Goal: Task Accomplishment & Management: Manage account settings

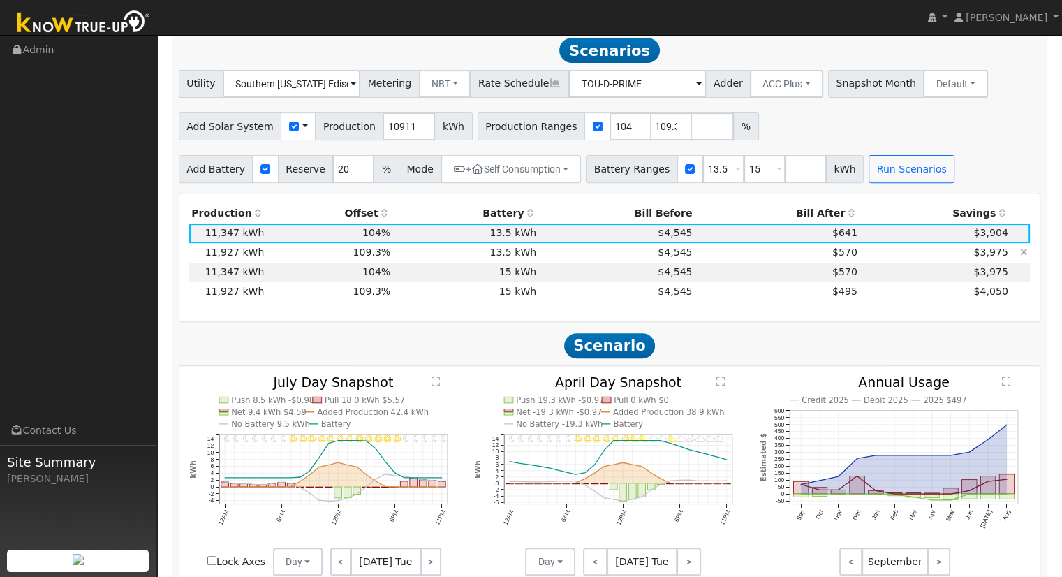
scroll to position [483, 0]
click at [773, 131] on div "Add Solar System Use CSV Data Production 10911 kWh Production Ranges 104 109.31…" at bounding box center [609, 124] width 867 height 33
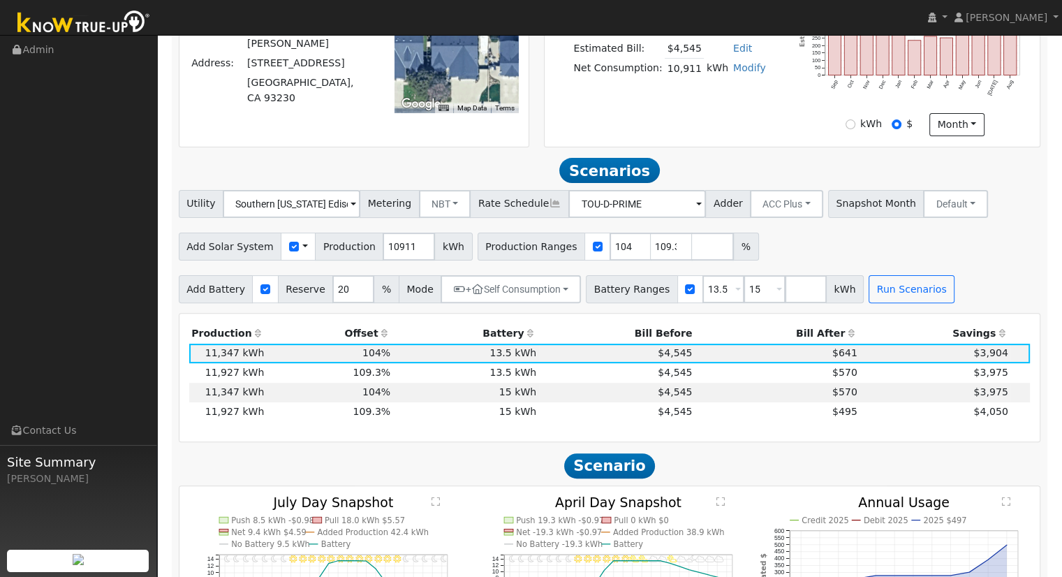
scroll to position [343, 0]
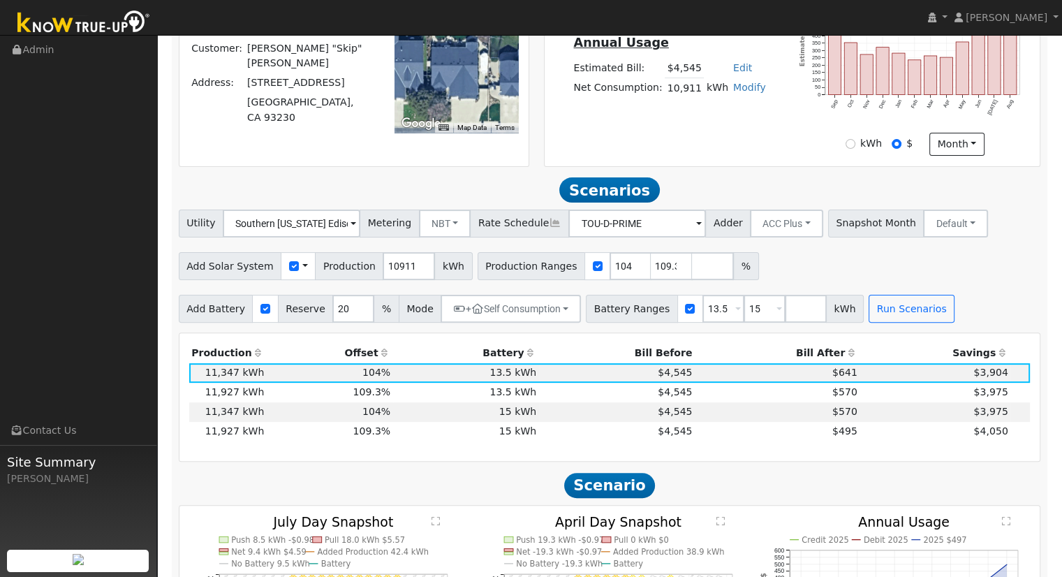
click at [198, 156] on div "System Details Customer: Kevin "Skip" Kocina Address: 1538 Muscat Place Hanford…" at bounding box center [354, 70] width 344 height 170
click at [578, 394] on td "$4,545" at bounding box center [617, 393] width 156 height 20
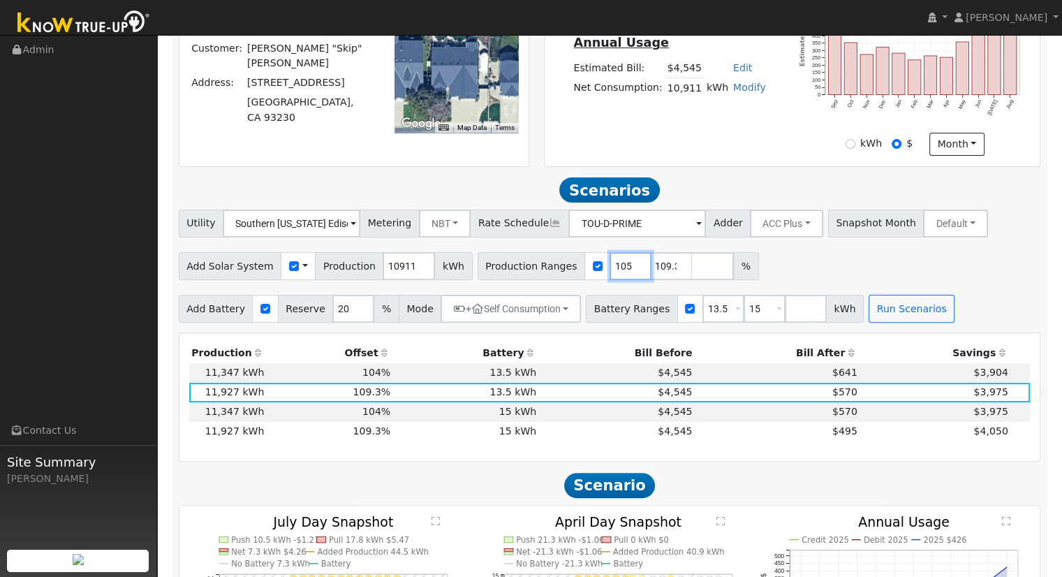
click at [609, 269] on input "105" at bounding box center [630, 266] width 42 height 28
type input "109.311703785"
type input "109.3117037"
click at [740, 280] on div "Add Solar System Use CSV Data Production 10911 kWh Production Ranges 109.311703…" at bounding box center [609, 263] width 867 height 33
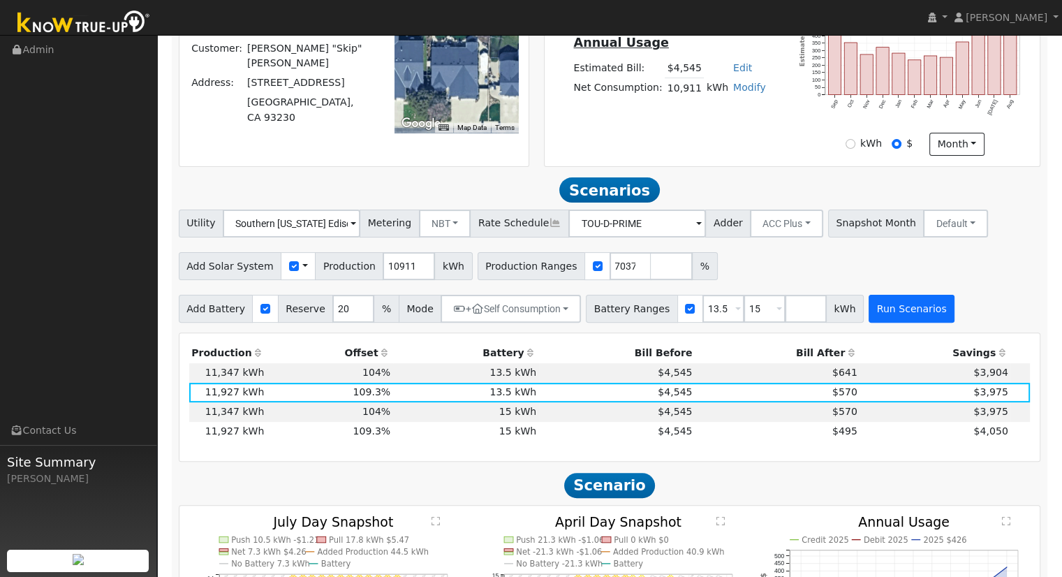
scroll to position [0, 0]
click at [695, 395] on td "$570" at bounding box center [777, 393] width 165 height 20
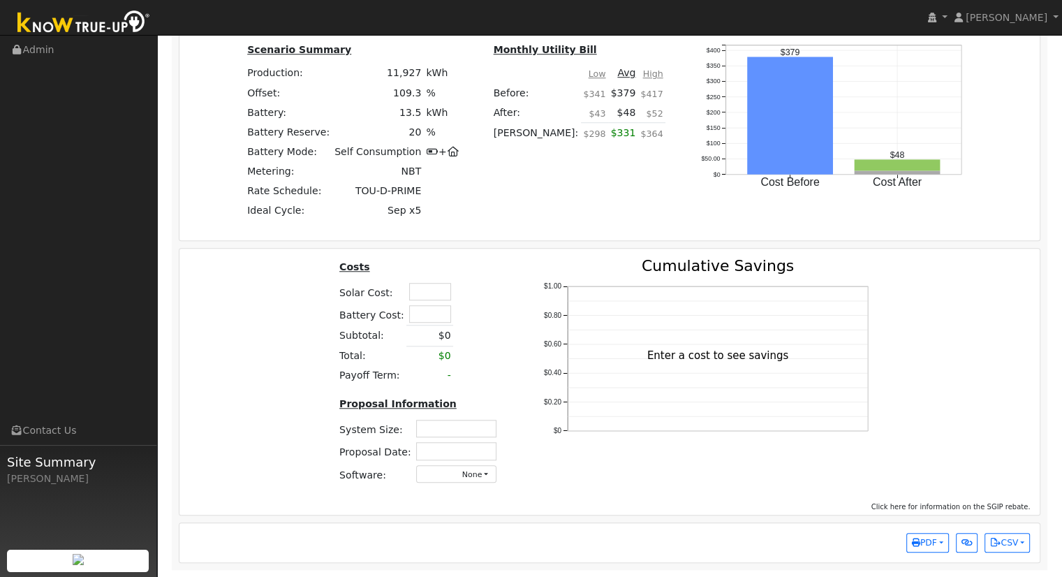
scroll to position [1015, 0]
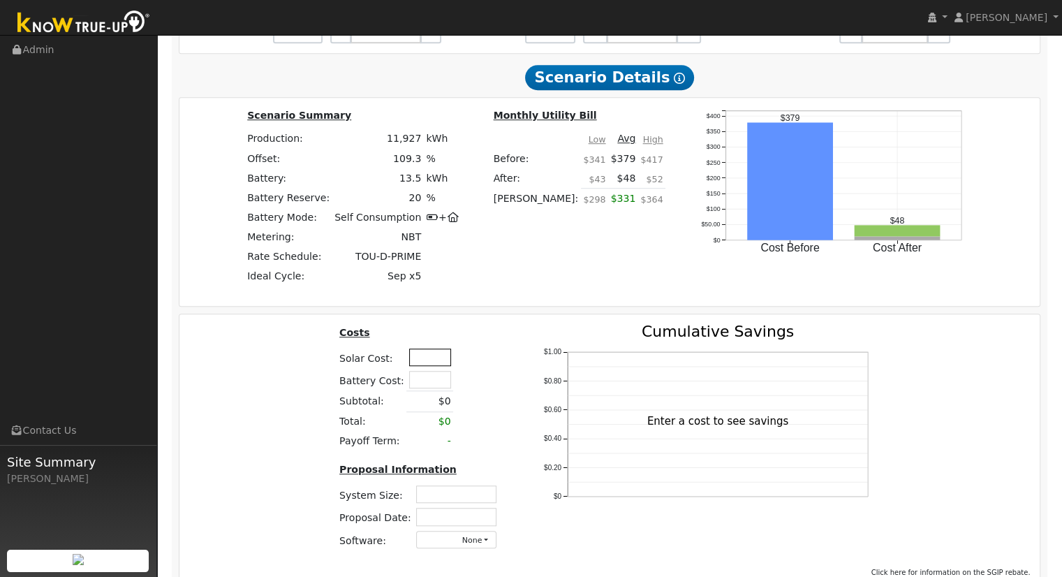
click at [422, 366] on input "text" at bounding box center [430, 356] width 42 height 17
type input "$41,375"
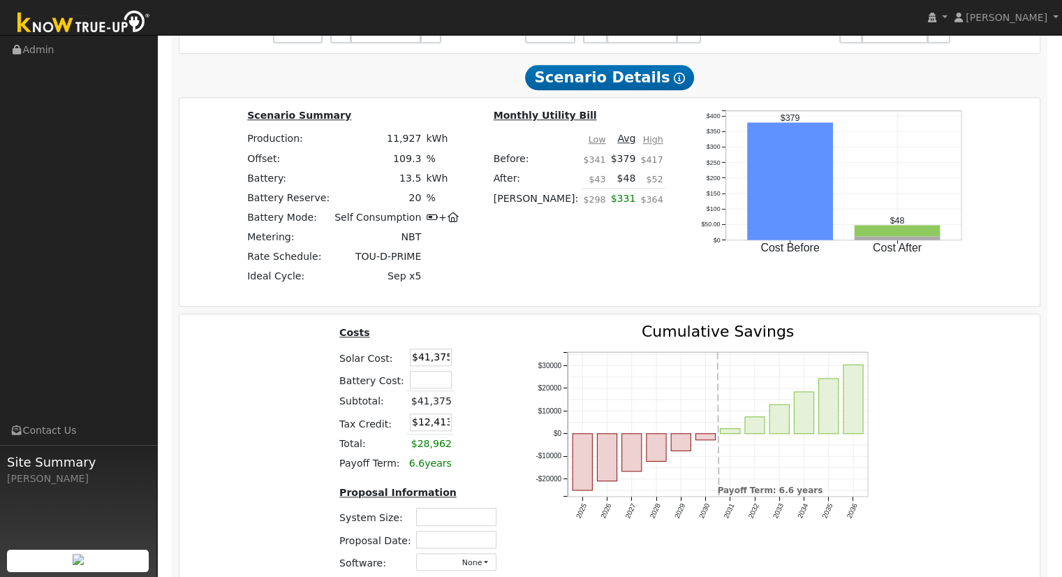
click at [304, 374] on div "Costs Solar Cost: $41,375 Battery Cost: Subtotal: $41,375 Tax Credit: $12,413 T…" at bounding box center [610, 453] width 871 height 258
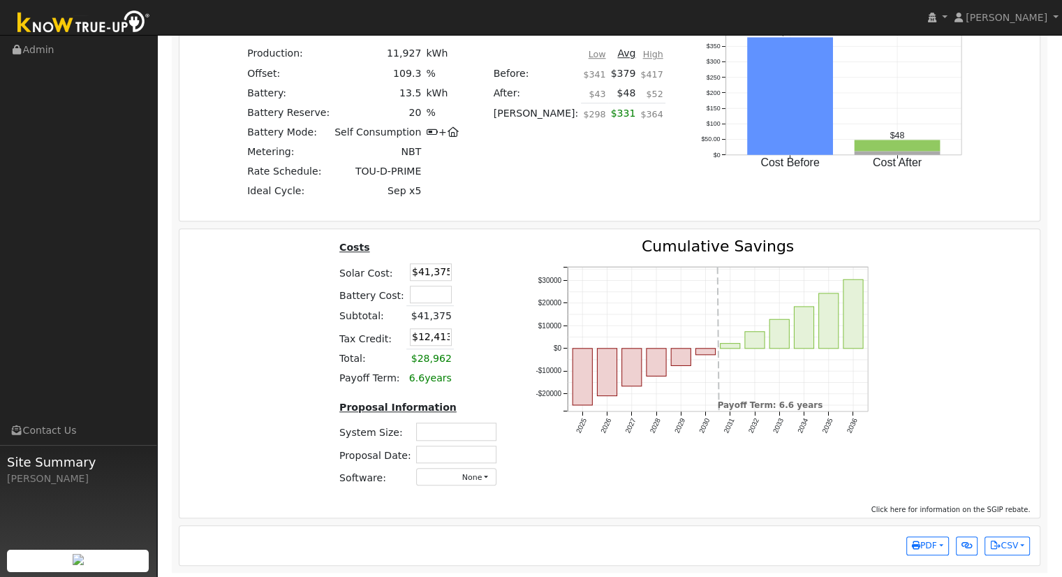
scroll to position [1107, 0]
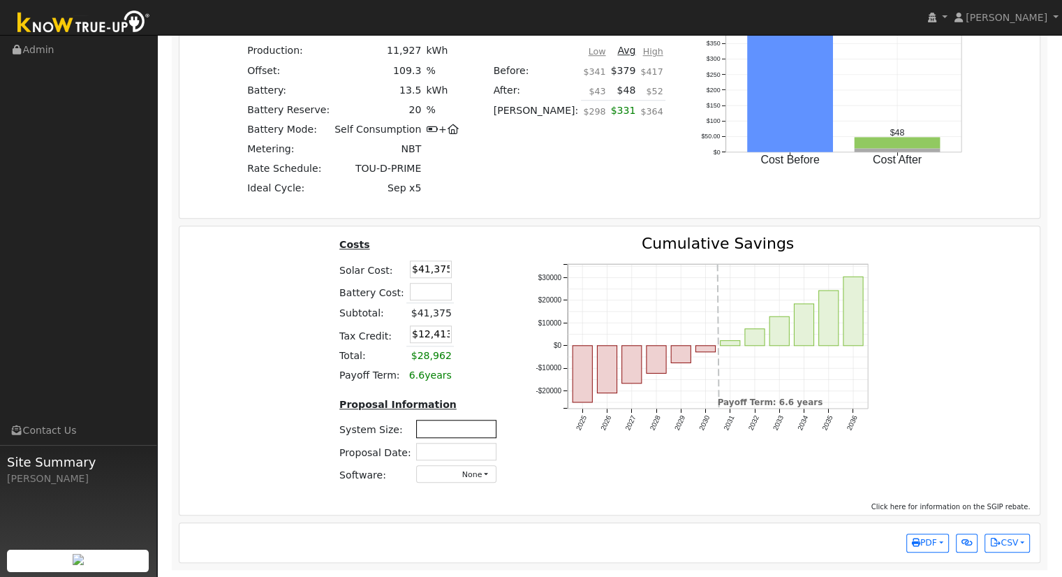
click at [458, 425] on input "text" at bounding box center [456, 428] width 80 height 17
type input "8.61"
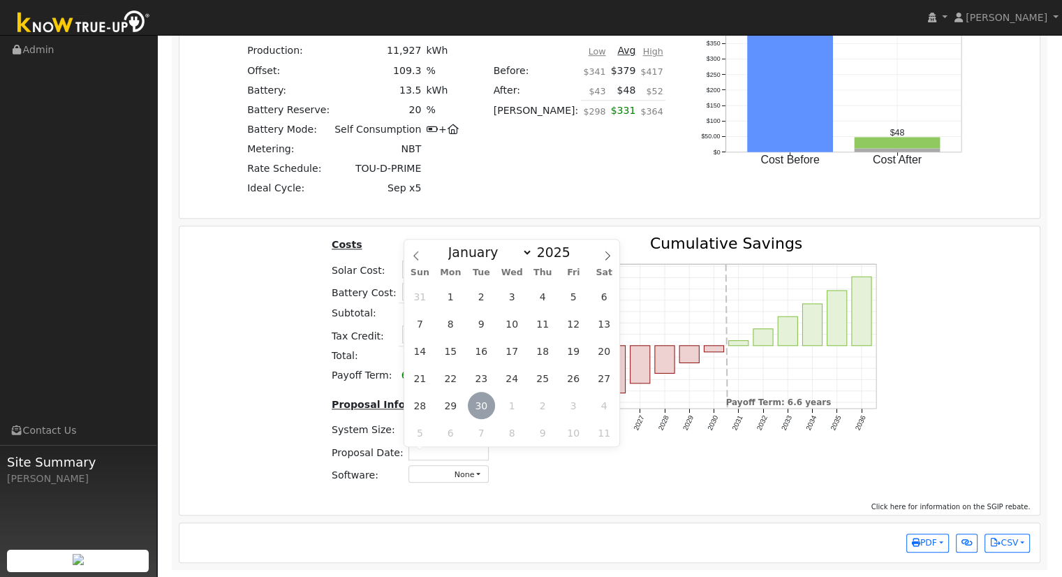
click at [473, 394] on span "30" at bounding box center [481, 405] width 27 height 27
type input "09/30/2025"
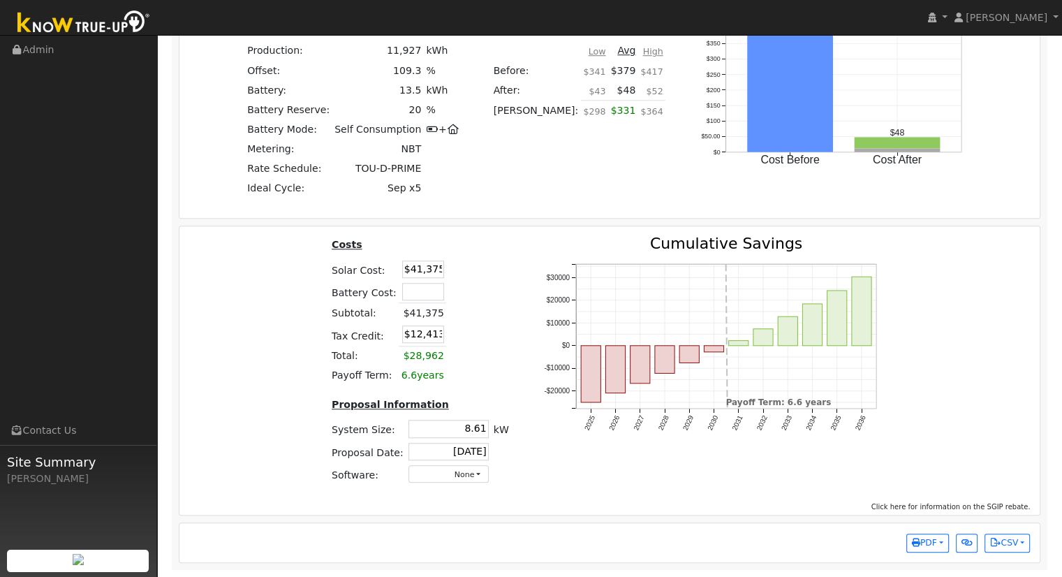
click at [910, 325] on div "Costs Solar Cost: $41,375 Battery Cost: Subtotal: $41,375 Tax Credit: $12,413 T…" at bounding box center [610, 365] width 871 height 258
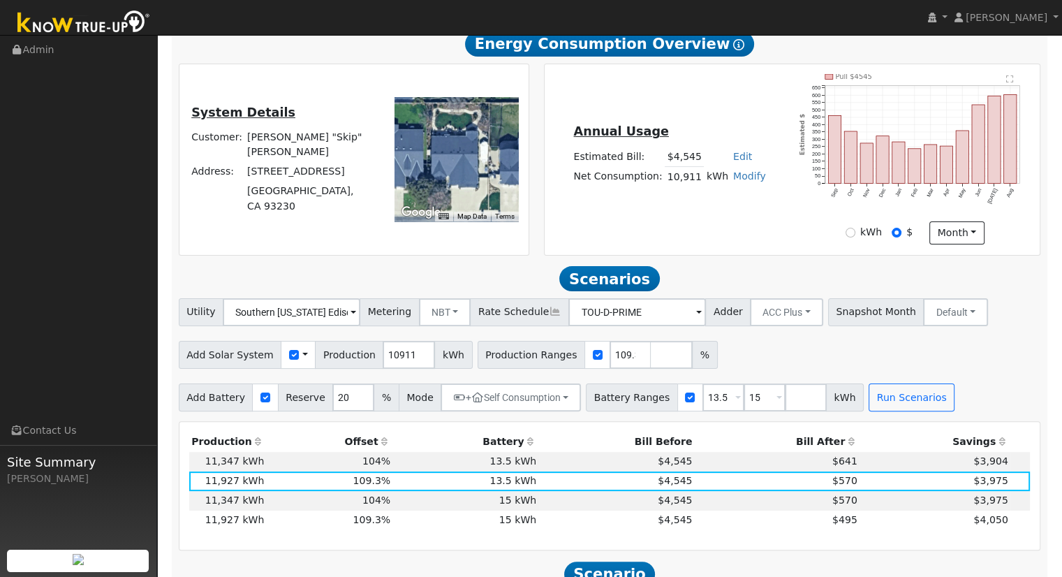
scroll to position [279, 0]
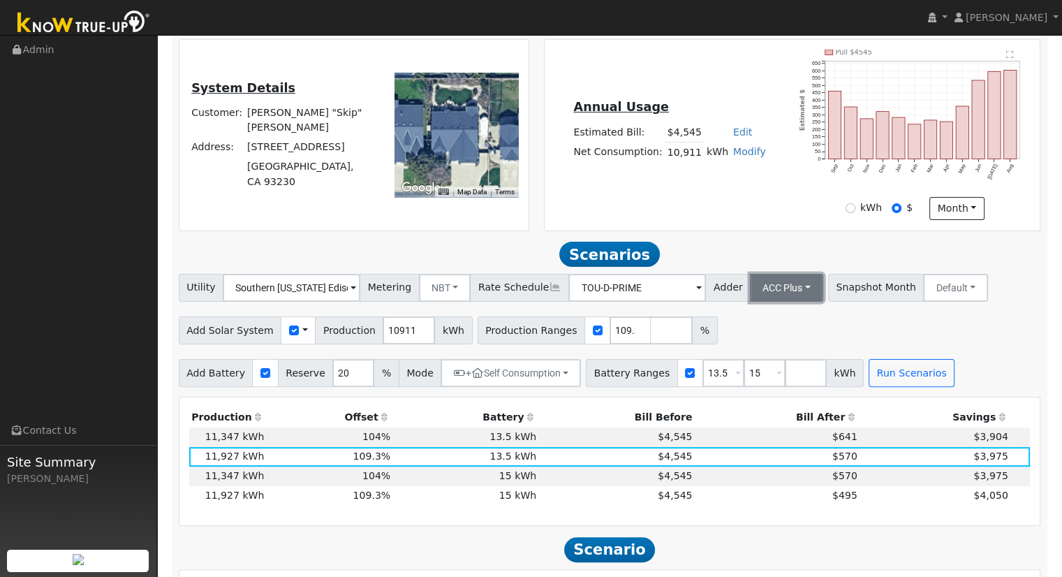
click at [769, 294] on button "ACC Plus" at bounding box center [786, 288] width 73 height 28
click at [743, 364] on link "SB-535" at bounding box center [771, 358] width 97 height 20
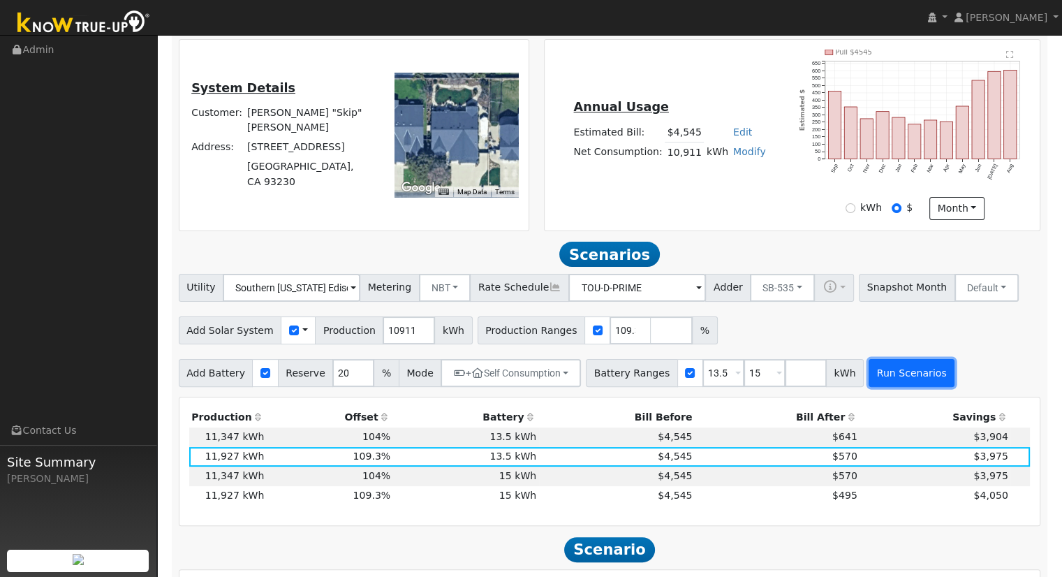
click at [887, 380] on button "Run Scenarios" at bounding box center [911, 373] width 86 height 28
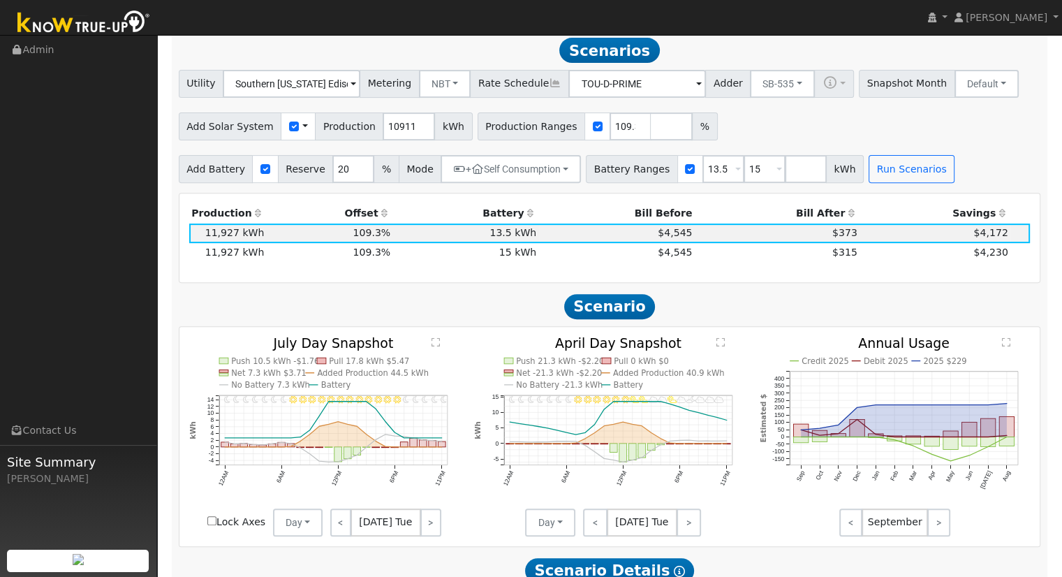
scroll to position [343, 0]
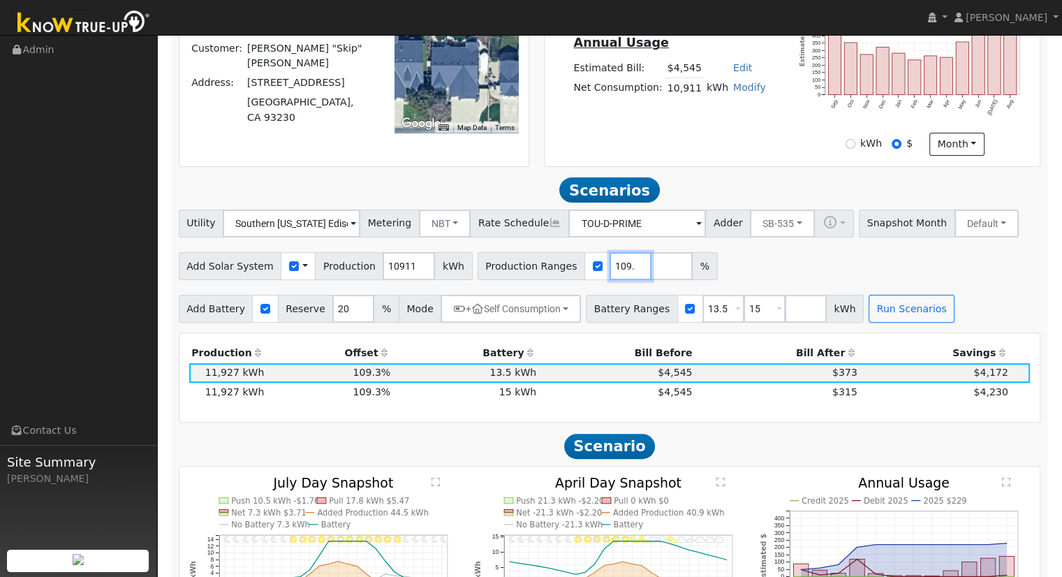
drag, startPoint x: 593, startPoint y: 266, endPoint x: 596, endPoint y: 258, distance: 8.2
click at [609, 266] on input "109.3117037" at bounding box center [630, 266] width 42 height 28
click at [609, 269] on input "109.3483" at bounding box center [630, 266] width 42 height 28
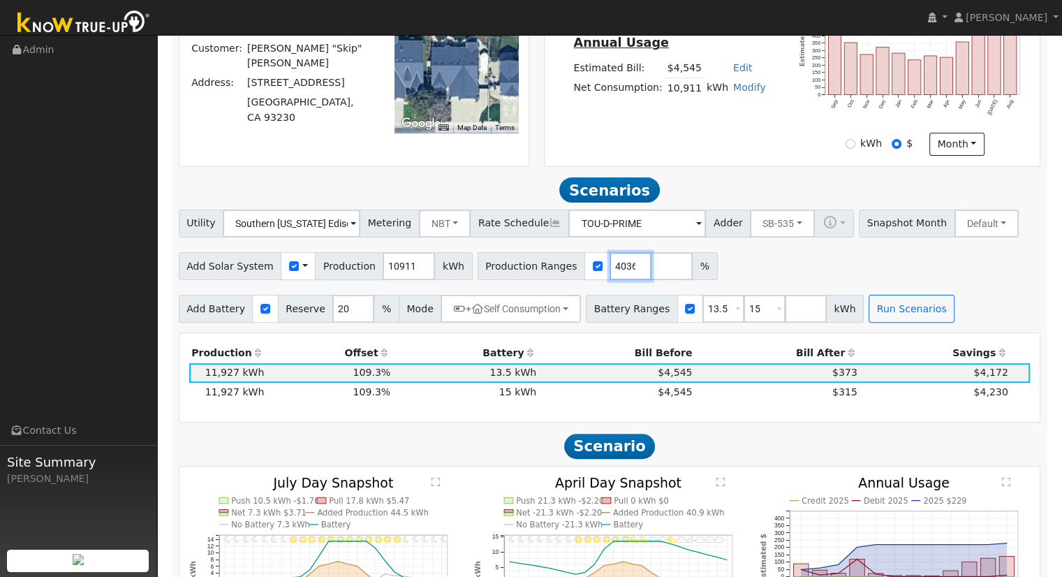
type input "109.348364036"
click at [703, 311] on input "13.5" at bounding box center [723, 309] width 42 height 28
type input "15"
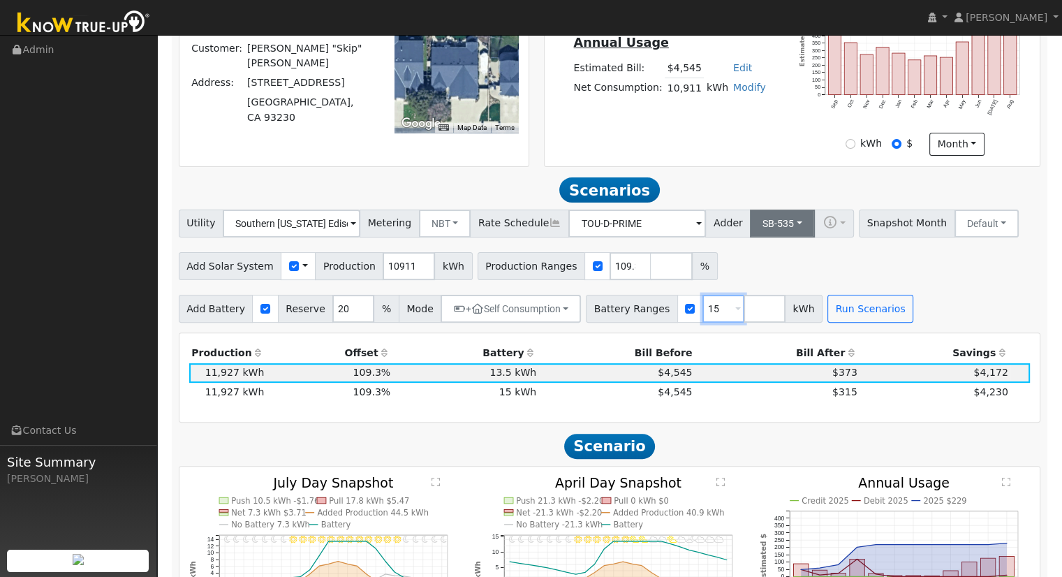
type input "15"
click at [757, 232] on button "SB-535" at bounding box center [782, 223] width 65 height 28
click at [760, 279] on link "ACC Plus" at bounding box center [771, 274] width 97 height 20
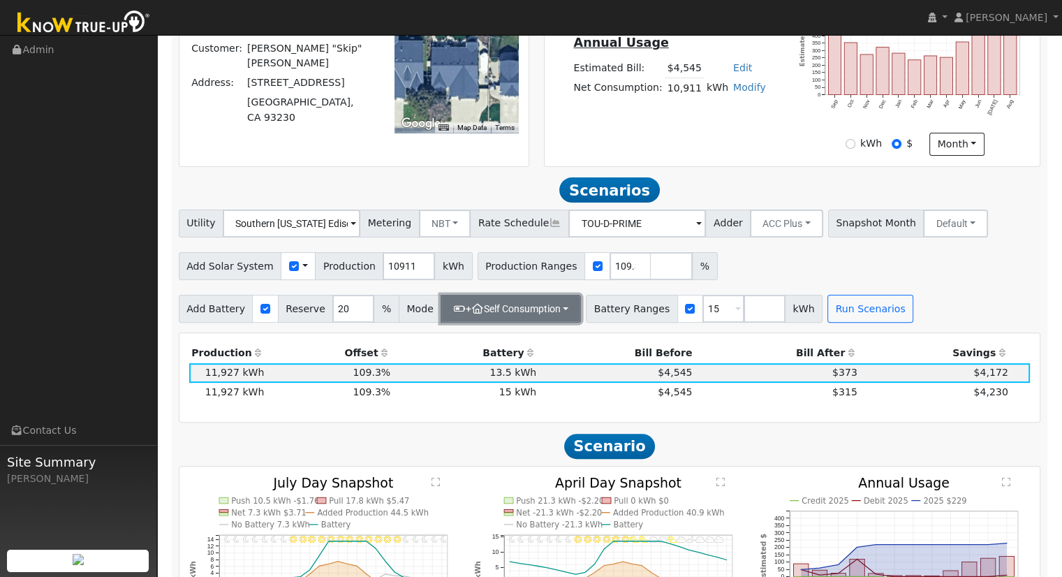
click at [468, 316] on button "+ Self Consumption" at bounding box center [511, 309] width 140 height 28
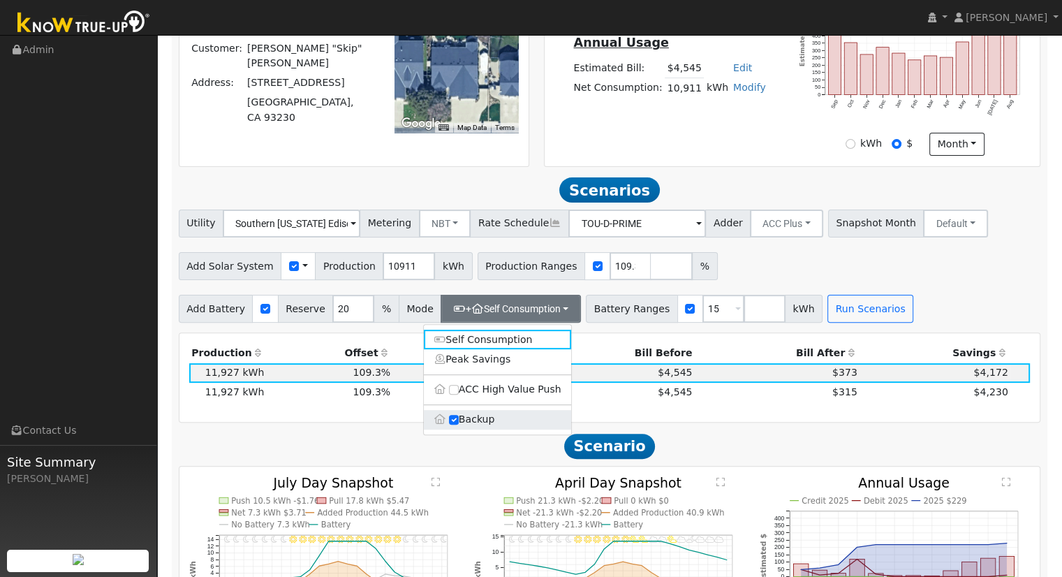
click at [478, 424] on label "Backup" at bounding box center [497, 420] width 147 height 20
click at [459, 424] on input "Backup" at bounding box center [454, 420] width 10 height 10
type input "10"
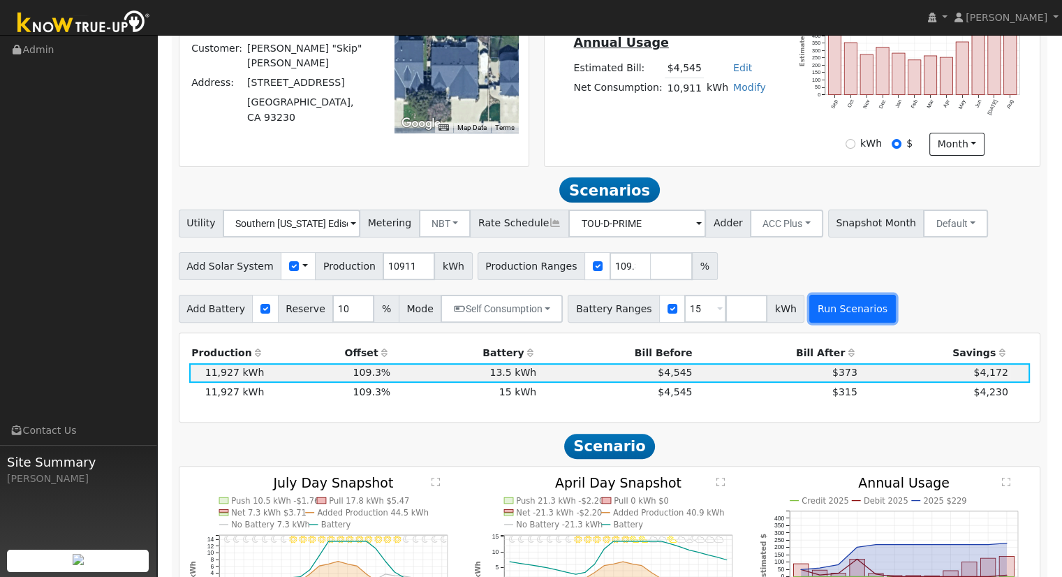
click at [809, 307] on button "Run Scenarios" at bounding box center [852, 309] width 86 height 28
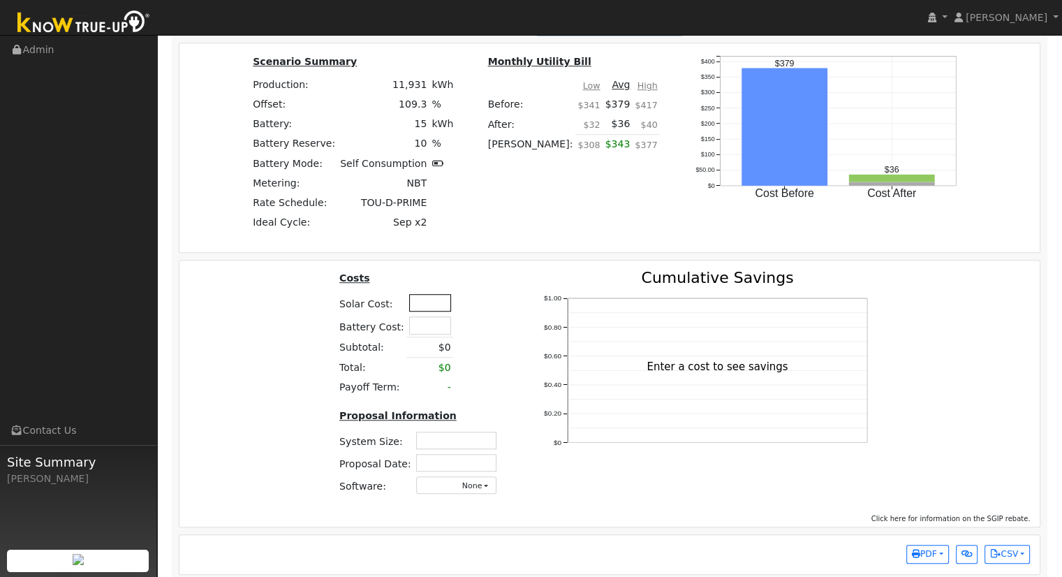
scroll to position [1026, 0]
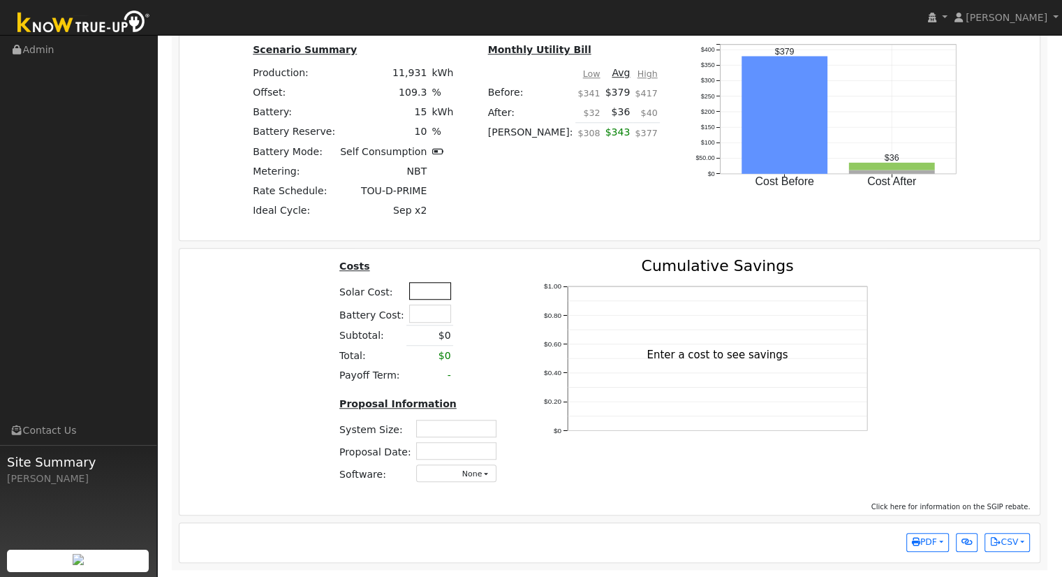
click at [423, 296] on input "text" at bounding box center [430, 290] width 42 height 17
click at [435, 290] on input "text" at bounding box center [430, 290] width 42 height 17
type input "$45,650"
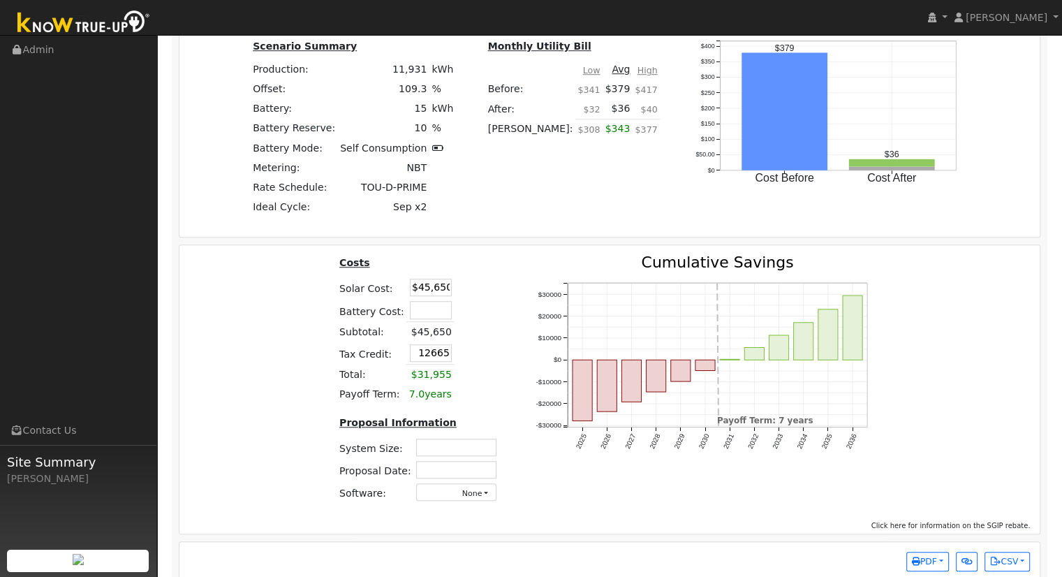
type input "$12,665"
click at [462, 452] on input "text" at bounding box center [456, 446] width 80 height 17
type input "8.715"
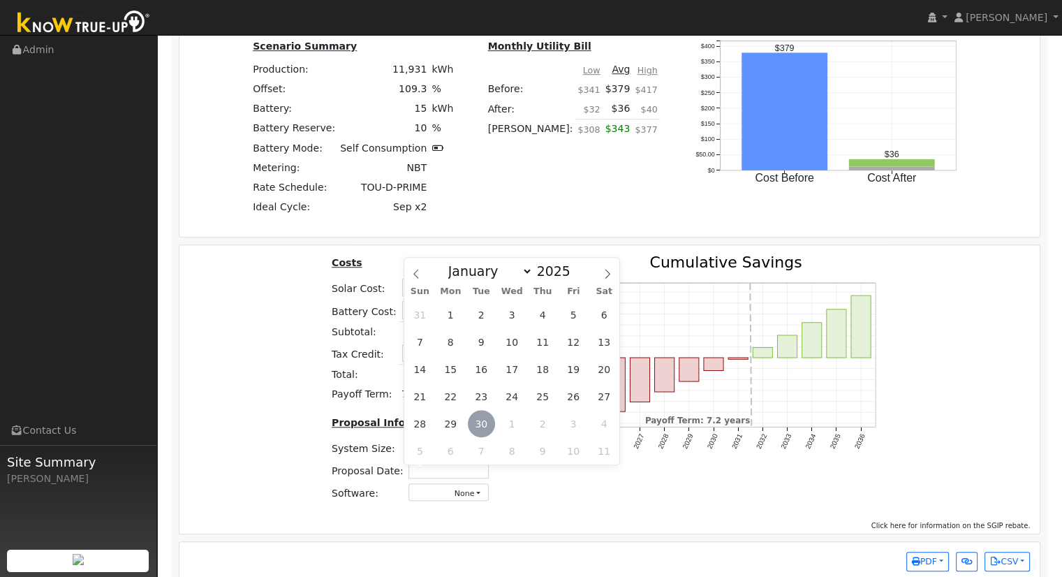
click at [478, 422] on span "30" at bounding box center [481, 423] width 27 height 27
type input "09/30/2025"
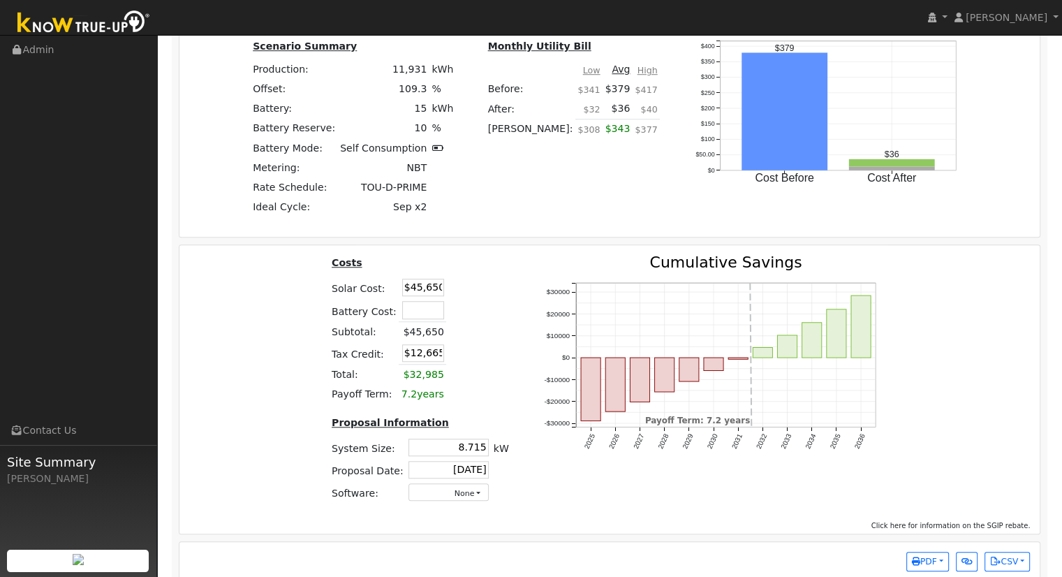
click at [944, 302] on div "Costs Solar Cost: $45,650 Battery Cost: Subtotal: $45,650 Tax Credit: $12,665 T…" at bounding box center [610, 384] width 871 height 258
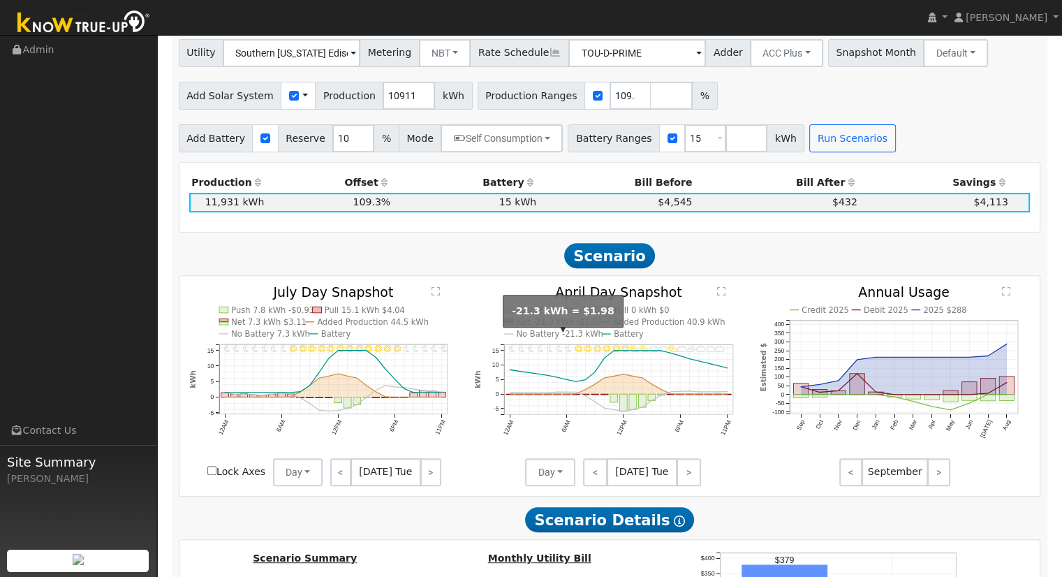
scroll to position [420, 0]
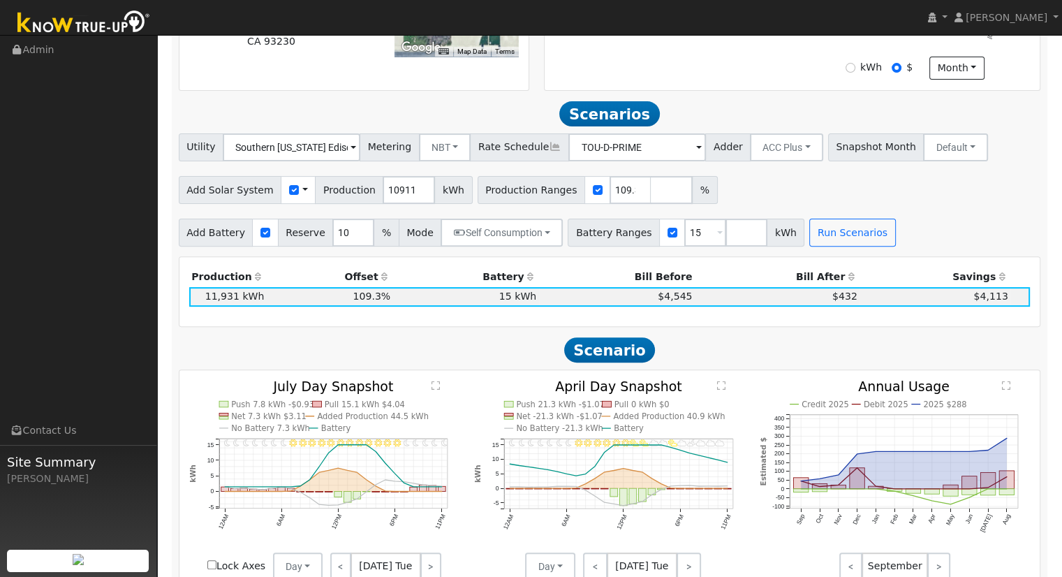
click at [927, 224] on div "Add Battery Reserve 10 % Mode Self Consumption Self Consumption Peak Savings AC…" at bounding box center [609, 230] width 867 height 33
click at [782, 155] on button "ACC Plus" at bounding box center [786, 147] width 73 height 28
click at [767, 223] on link "SB-535" at bounding box center [771, 217] width 97 height 20
click at [815, 234] on button "Run Scenarios" at bounding box center [852, 233] width 86 height 28
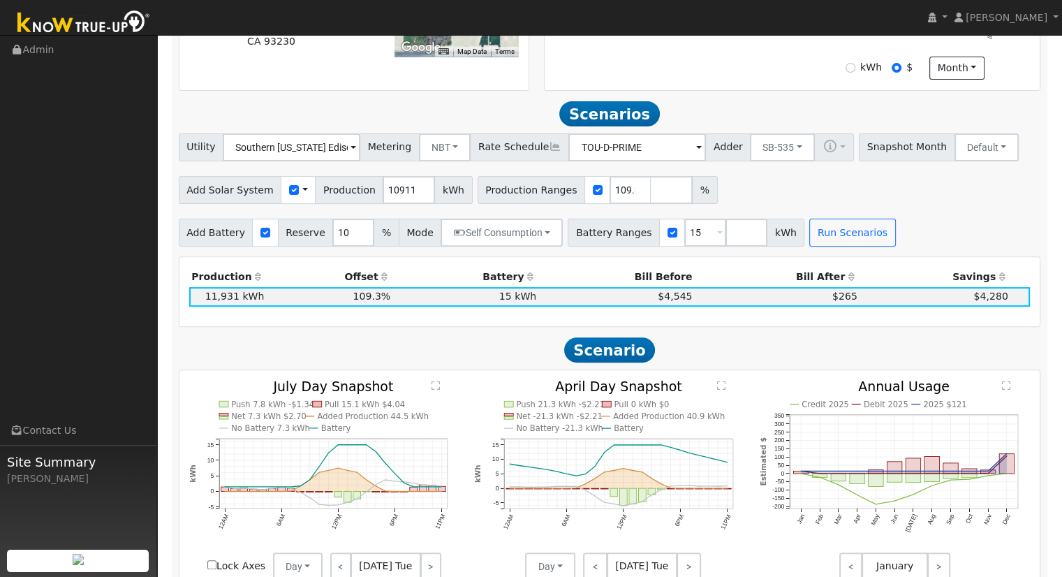
scroll to position [483, 0]
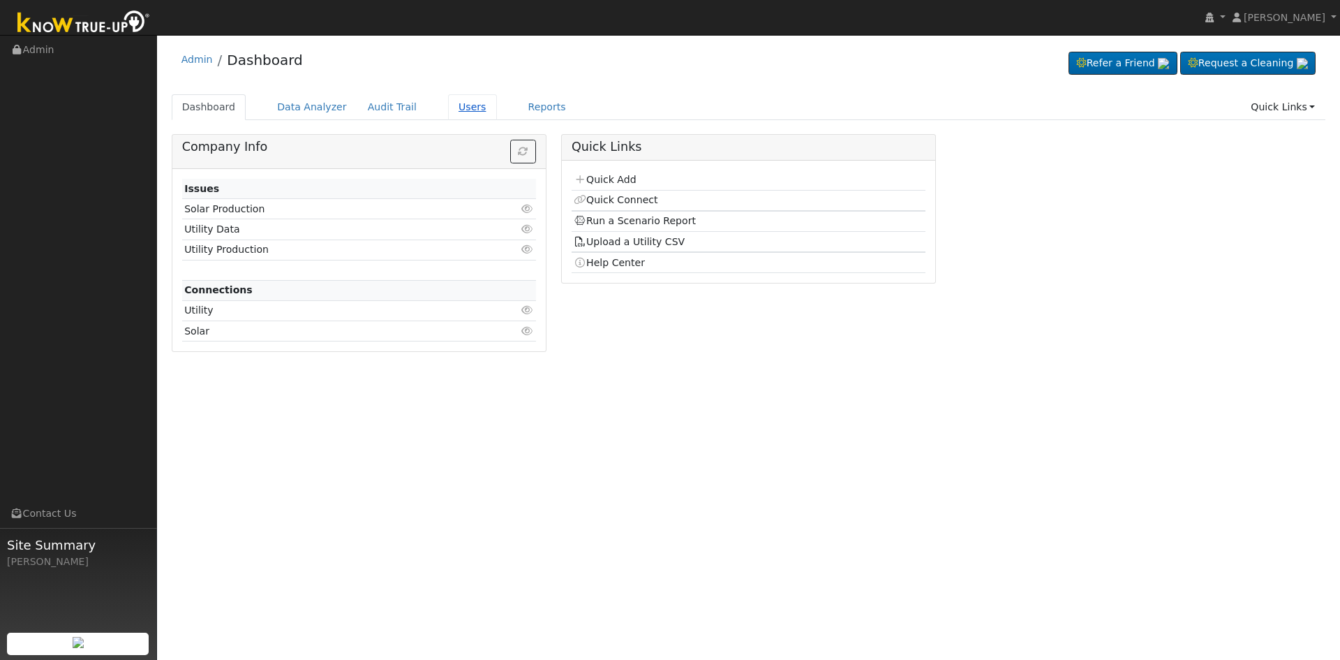
click at [448, 104] on link "Users" at bounding box center [472, 107] width 49 height 26
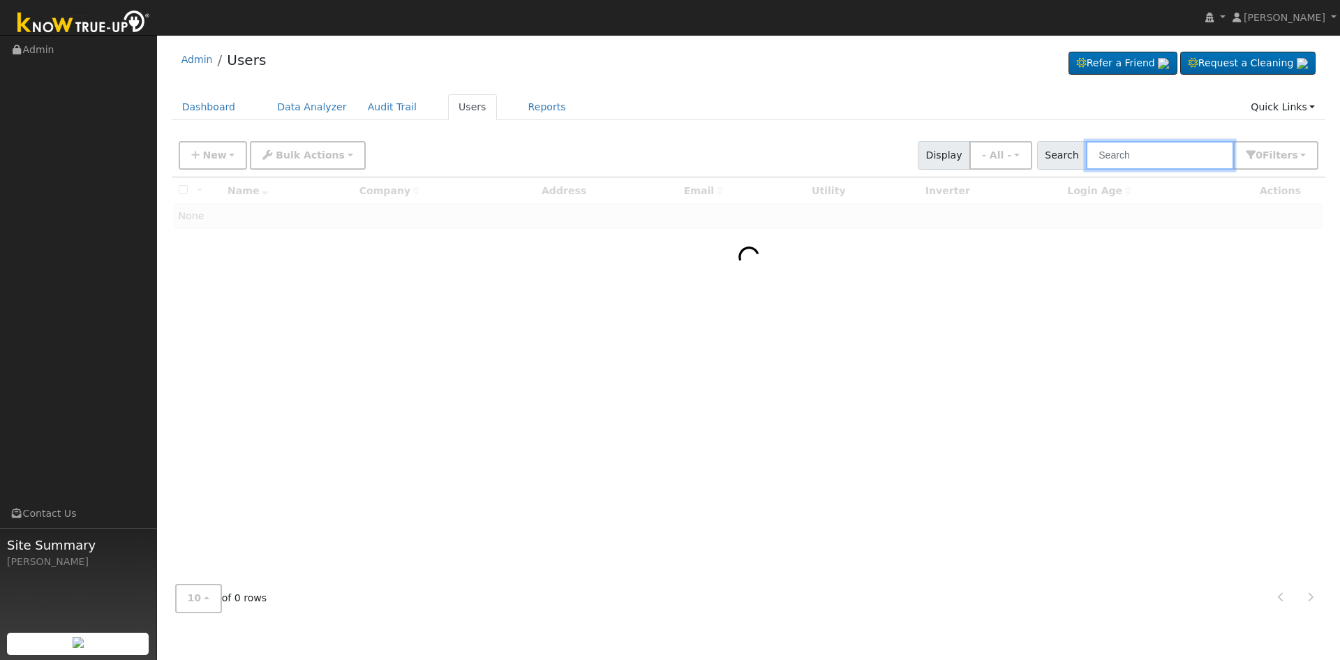
click at [1138, 159] on input "text" at bounding box center [1160, 155] width 148 height 29
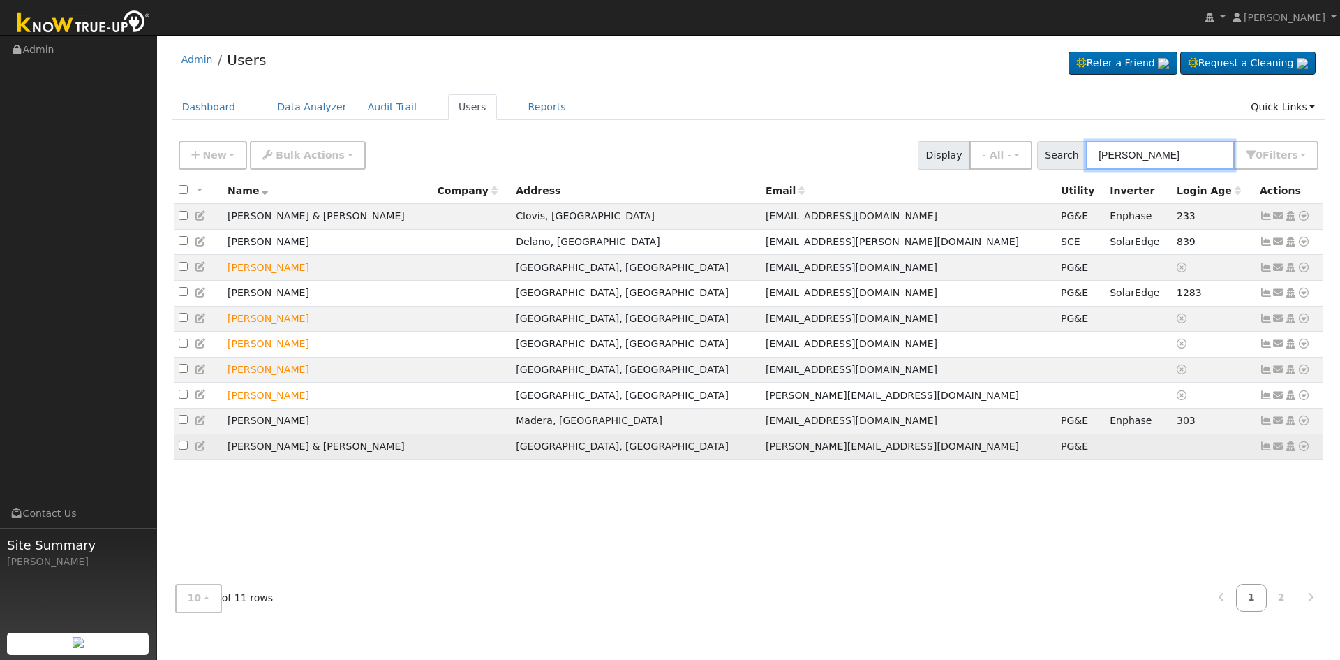
type input "[PERSON_NAME]"
click at [1304, 451] on icon at bounding box center [1304, 446] width 13 height 10
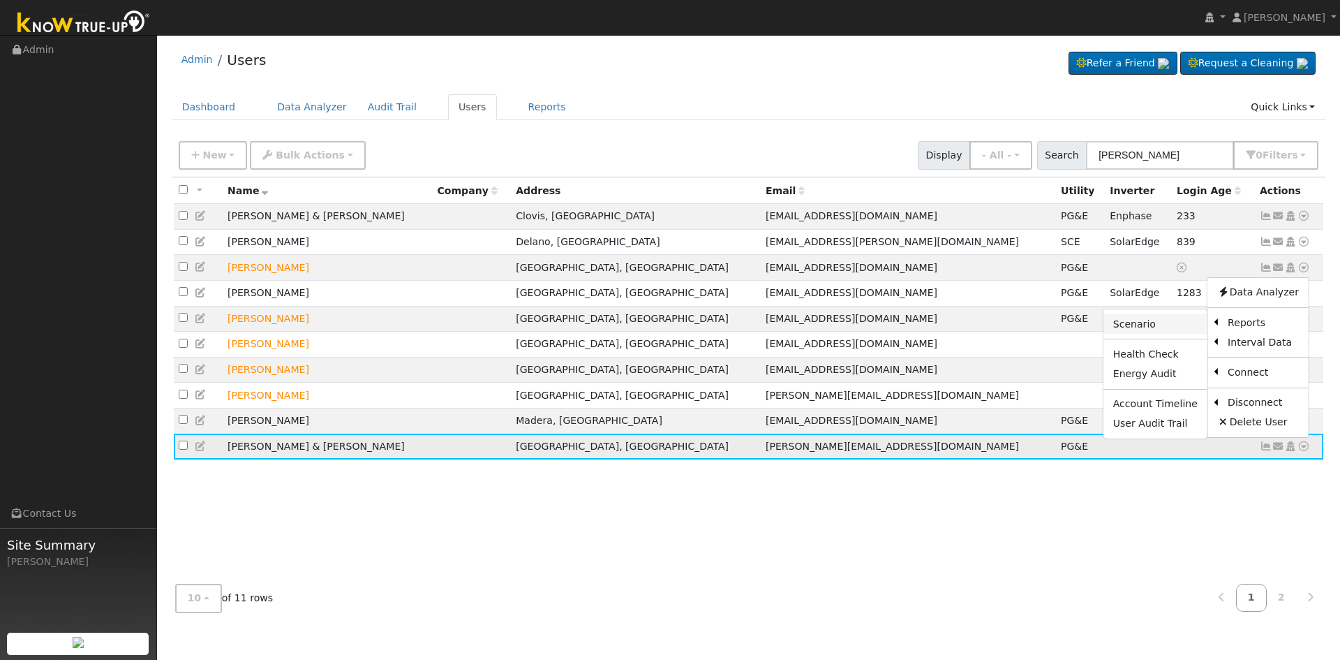
click at [1163, 332] on link "Scenario" at bounding box center [1156, 324] width 104 height 20
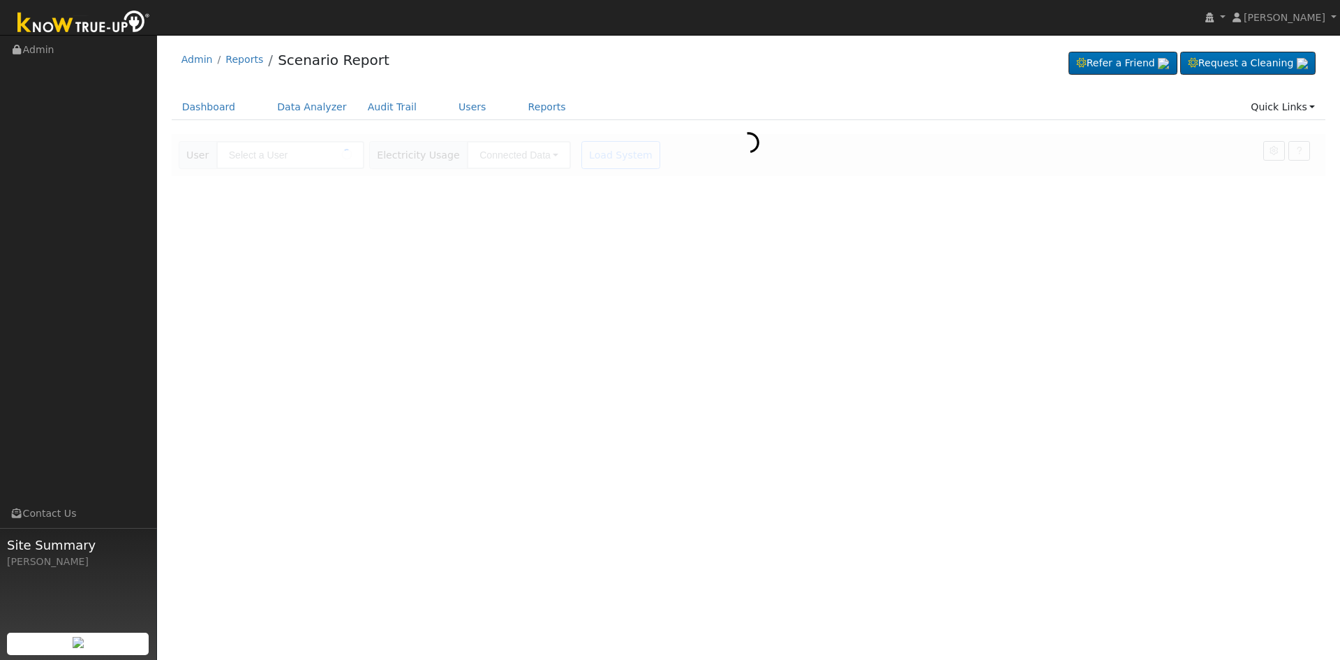
type input "Raquel & Joshua Calderon"
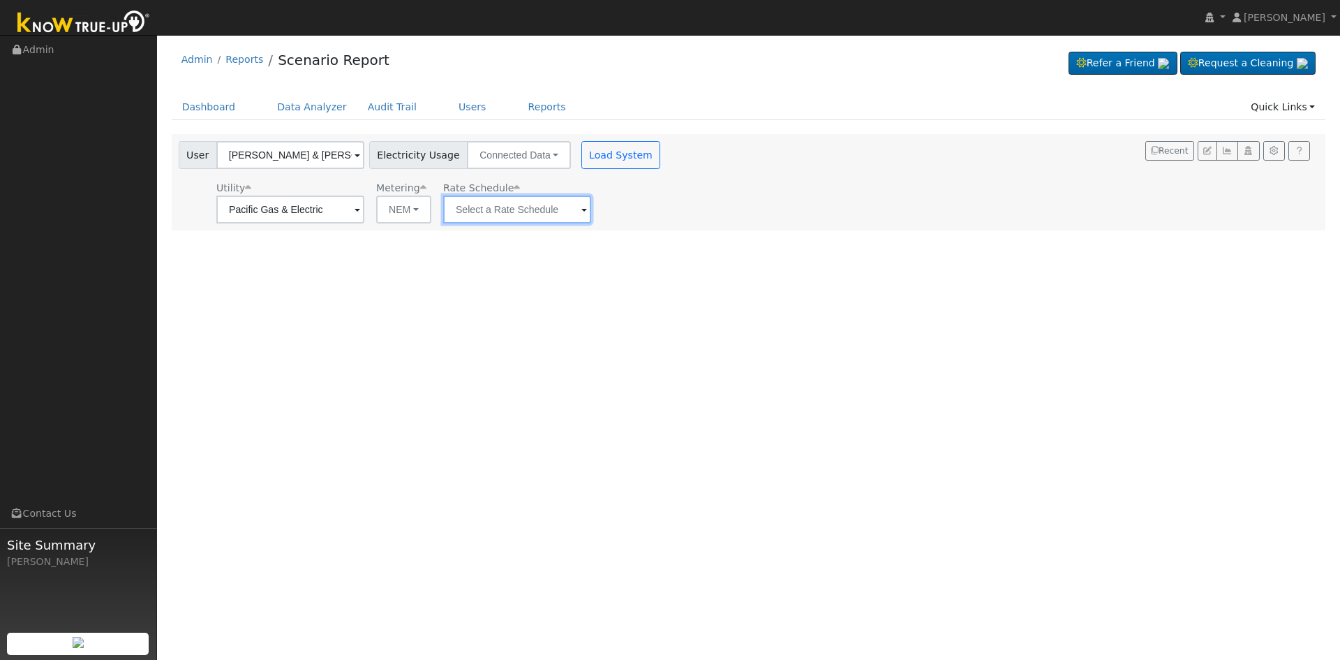
click at [549, 207] on input "text" at bounding box center [517, 209] width 148 height 28
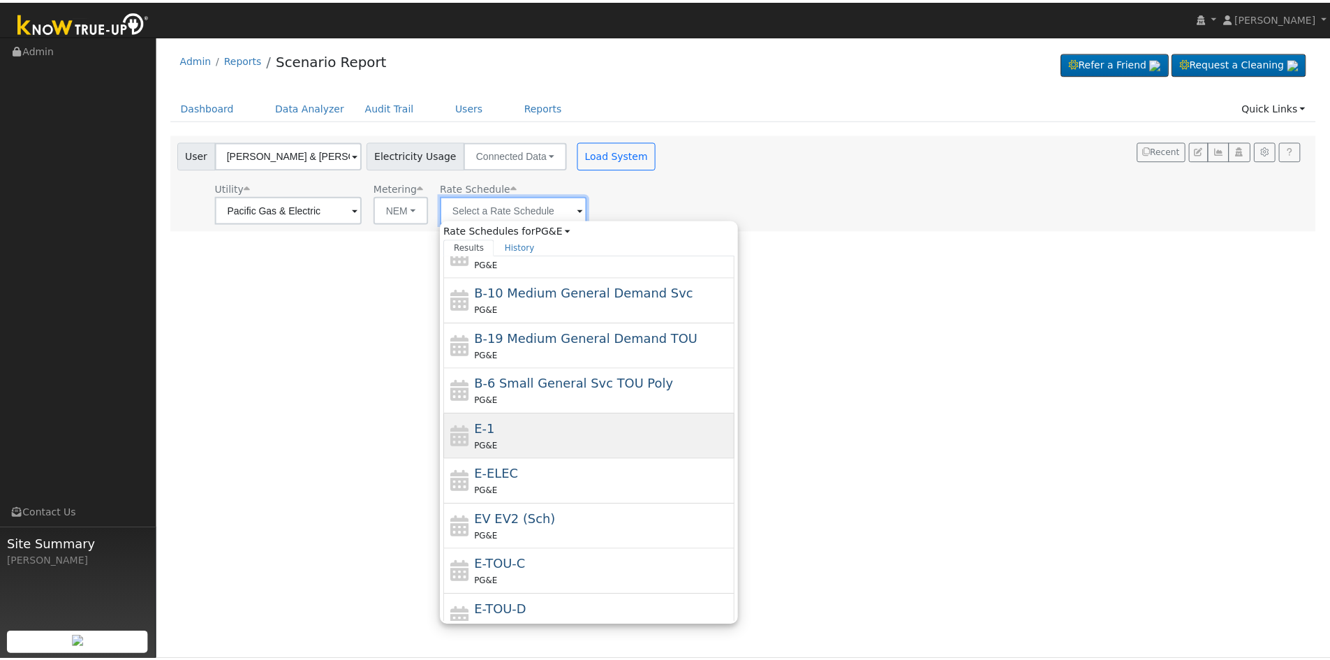
scroll to position [244, 0]
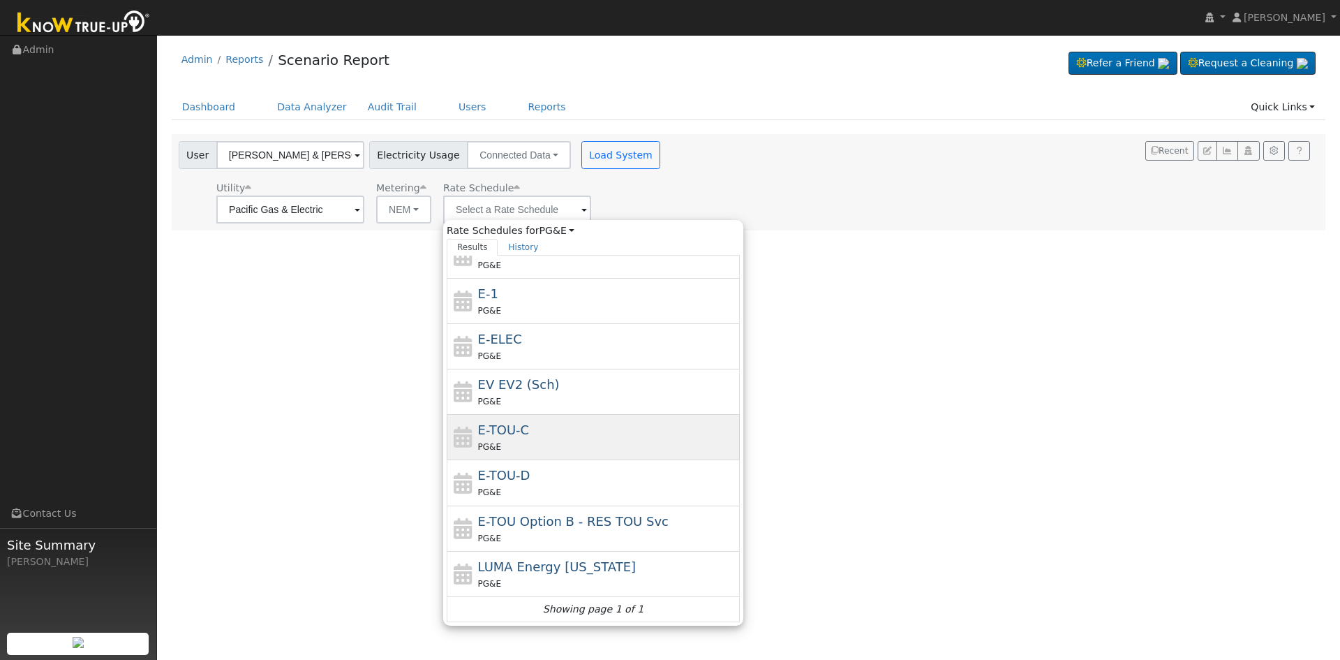
click at [574, 432] on div "E-TOU-C PG&E" at bounding box center [607, 437] width 259 height 34
type input "E-TOU-C"
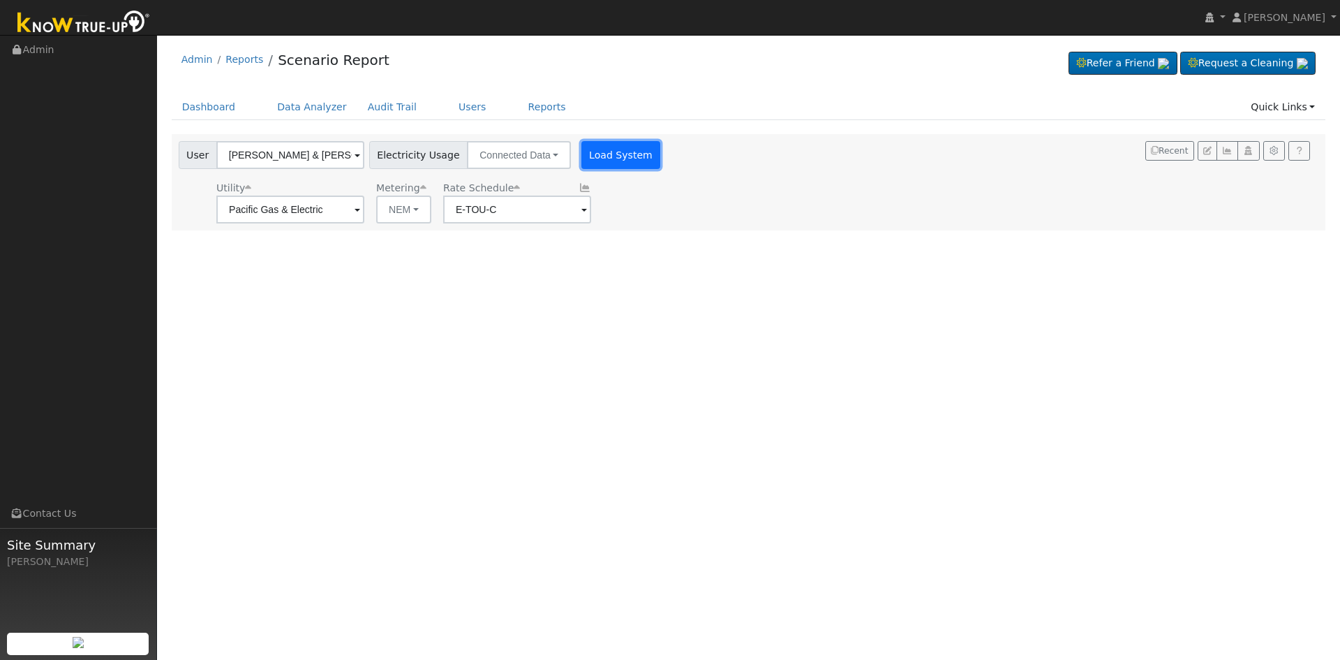
click at [609, 147] on button "Load System" at bounding box center [622, 155] width 80 height 28
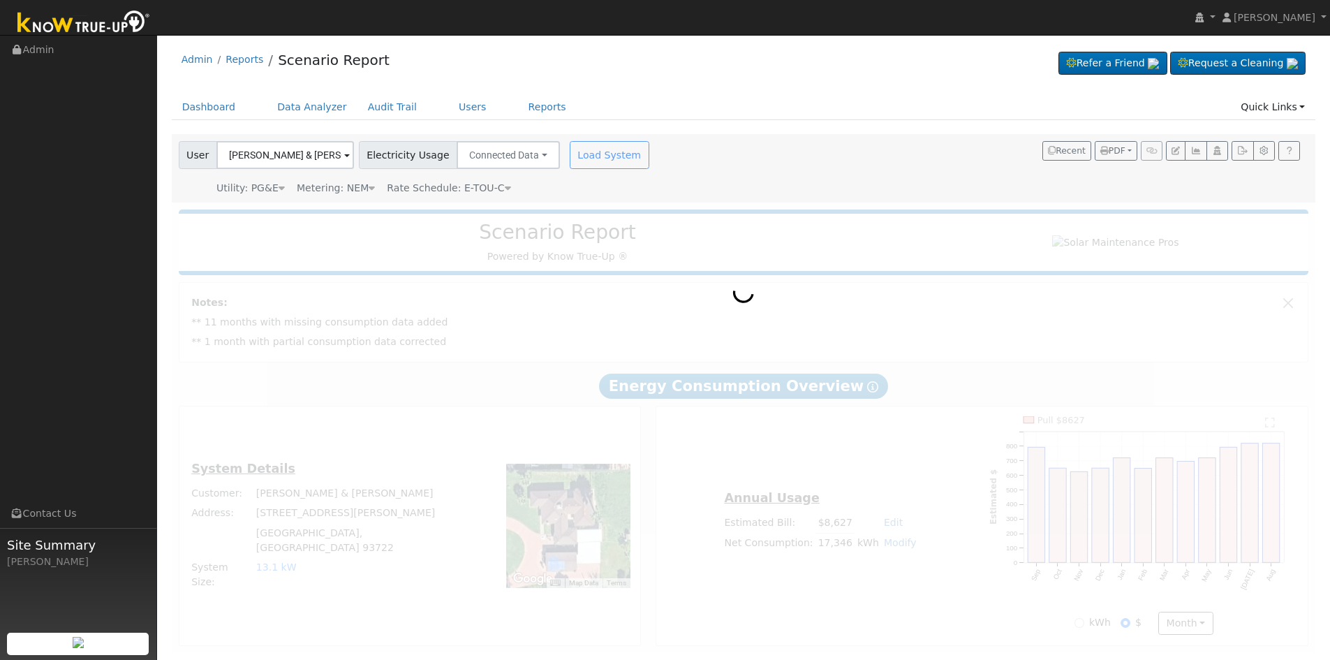
scroll to position [6, 0]
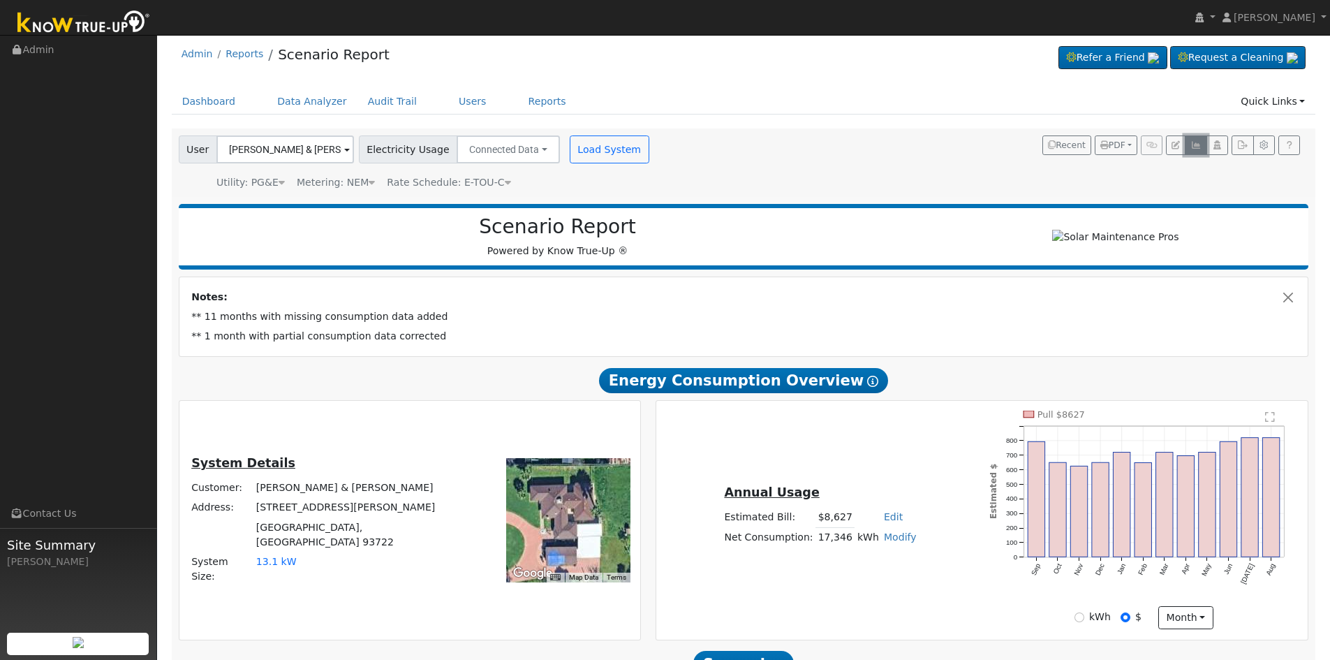
click at [1197, 146] on icon "button" at bounding box center [1195, 145] width 10 height 8
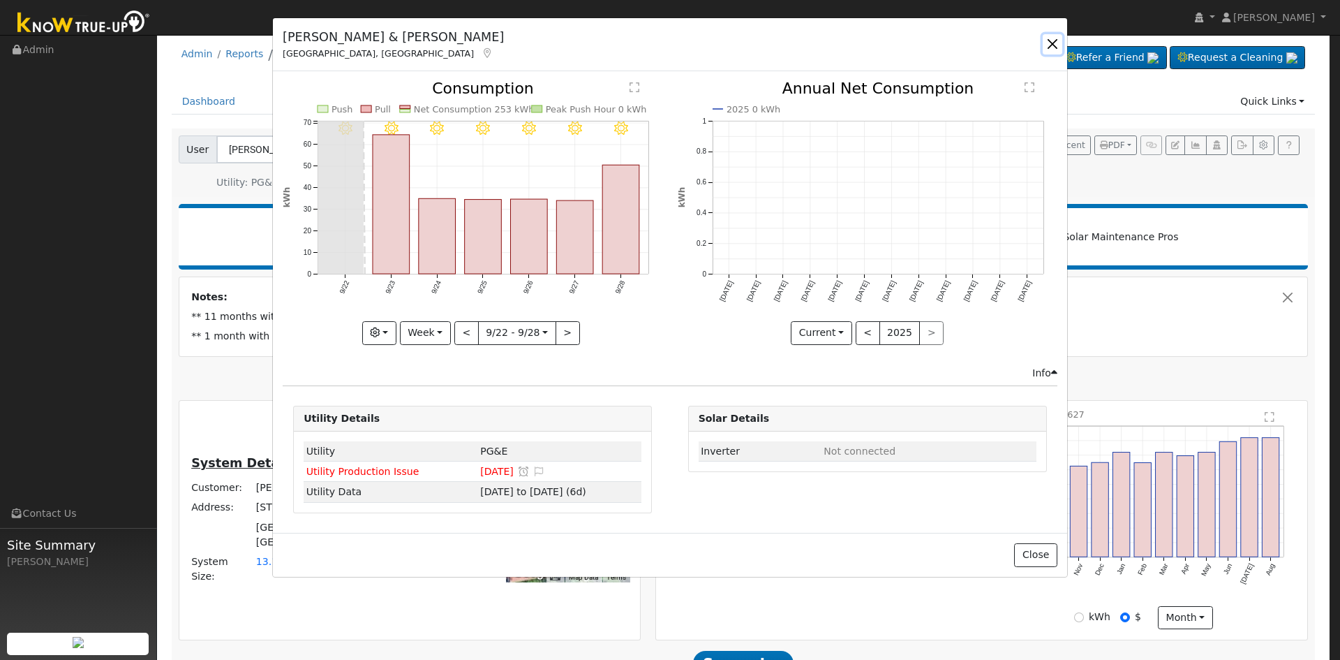
click at [1052, 40] on button "button" at bounding box center [1053, 44] width 20 height 20
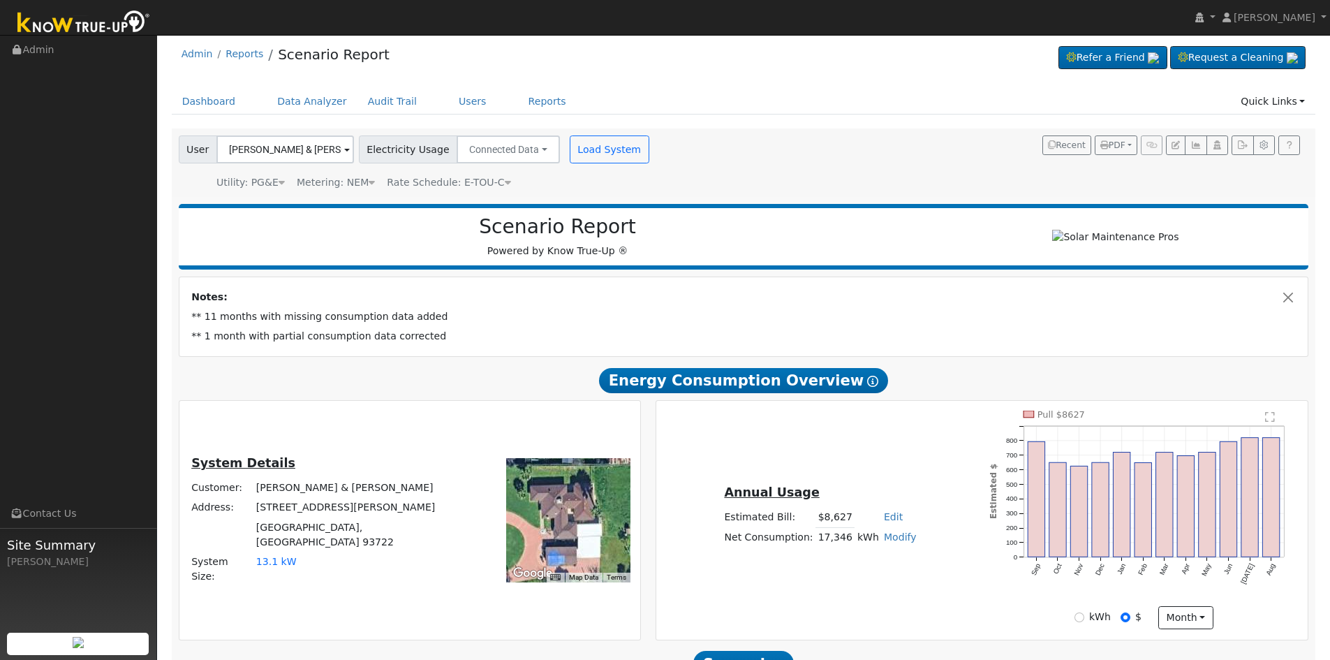
click at [765, 313] on td "** 11 months with missing consumption data added" at bounding box center [743, 317] width 1109 height 20
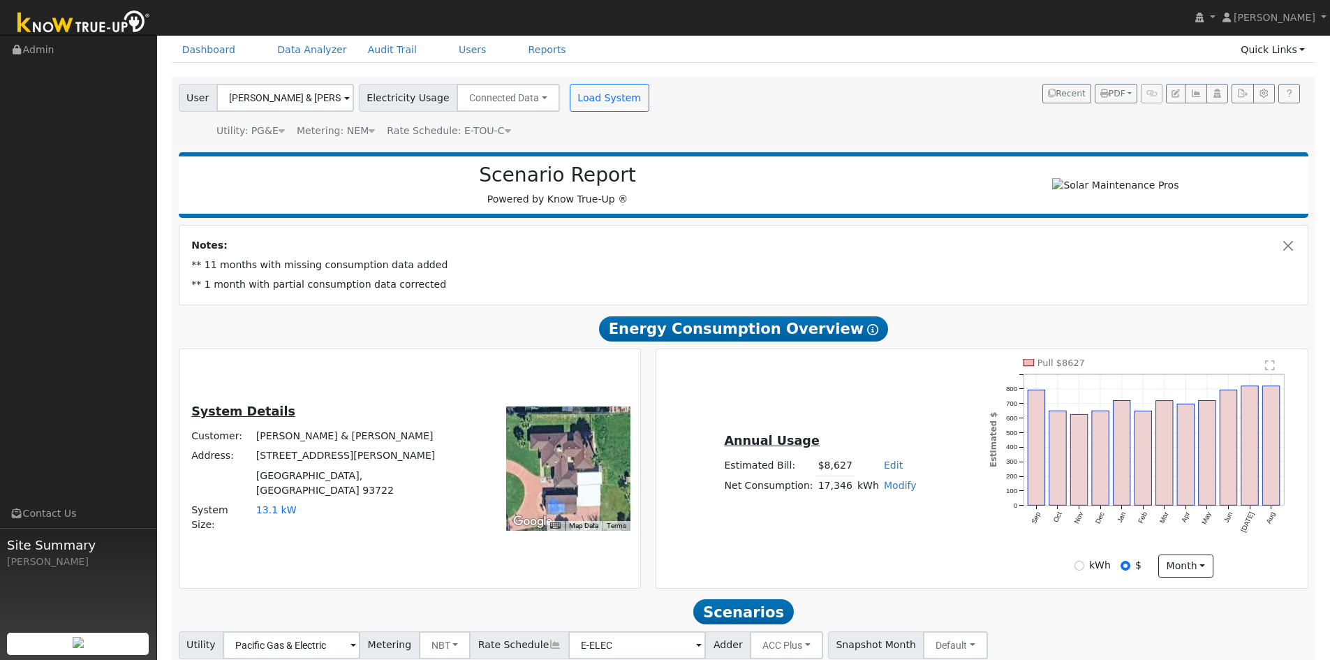
scroll to position [0, 0]
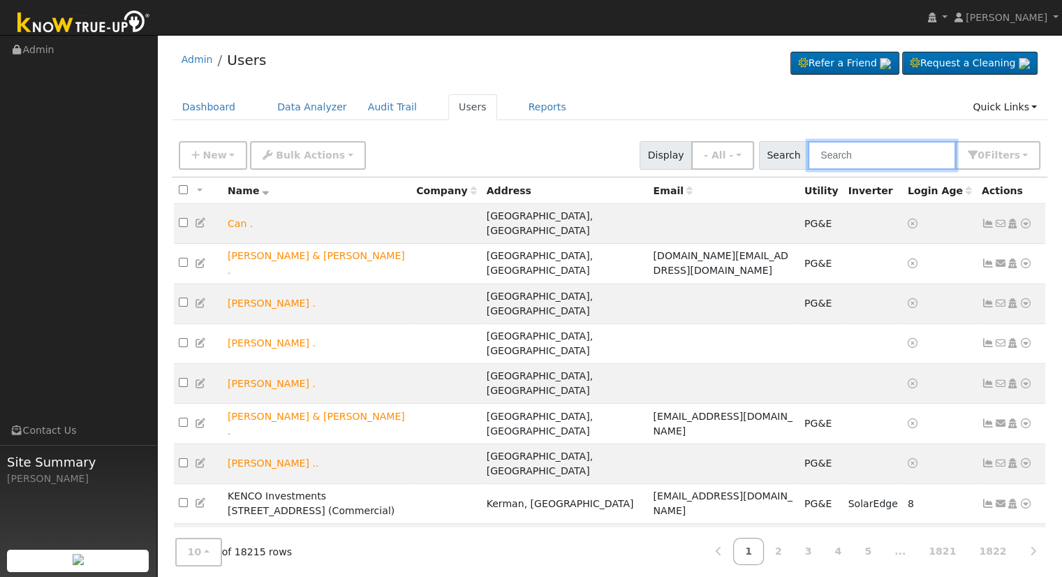
click at [868, 151] on input "text" at bounding box center [882, 155] width 148 height 29
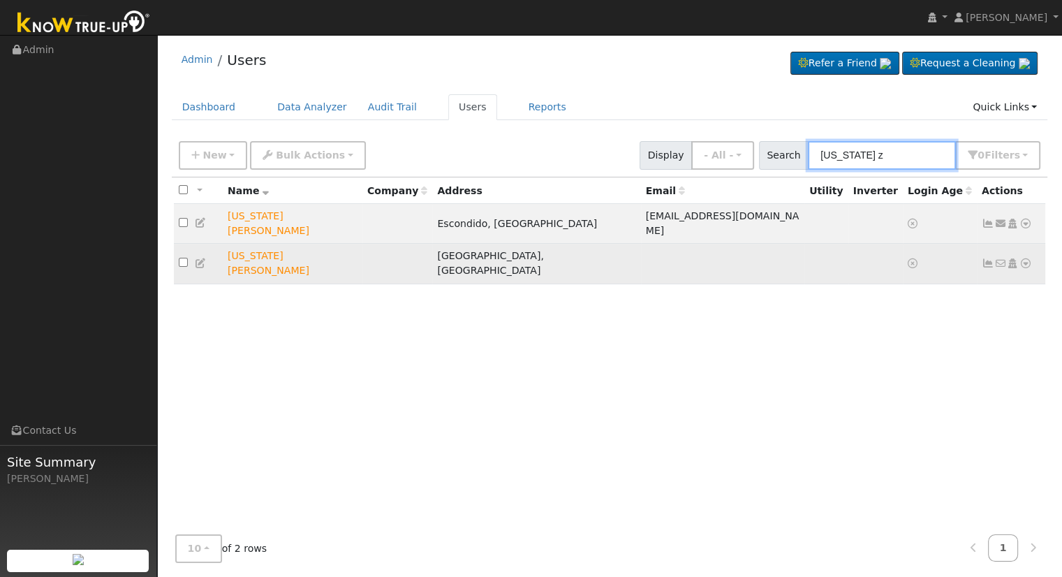
type input "virginia z"
click at [1029, 258] on icon at bounding box center [1025, 263] width 13 height 10
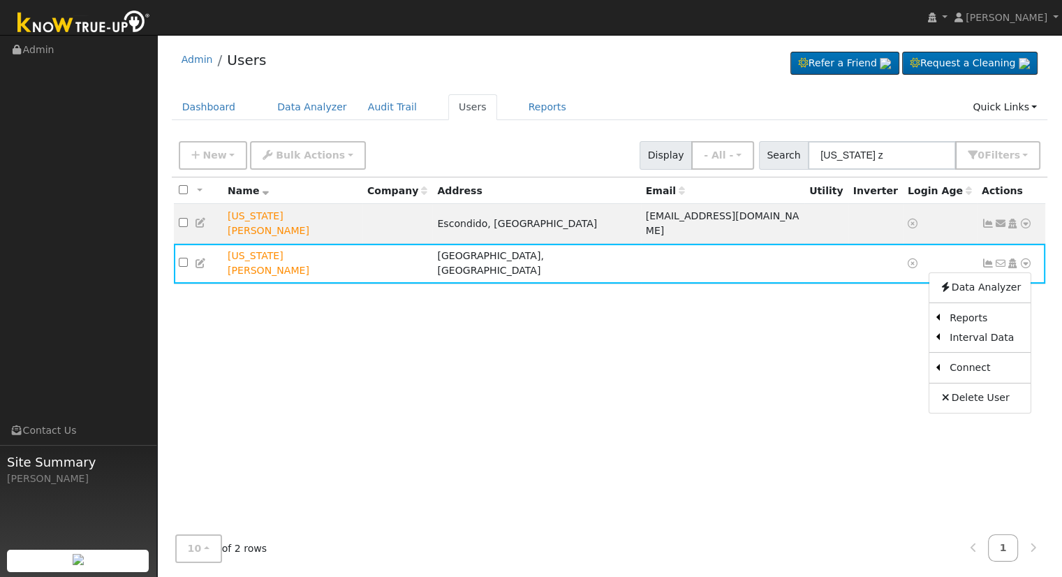
click at [790, 294] on div "All None All on page None on page Name Company Address Email Utility Inverter L…" at bounding box center [610, 350] width 876 height 346
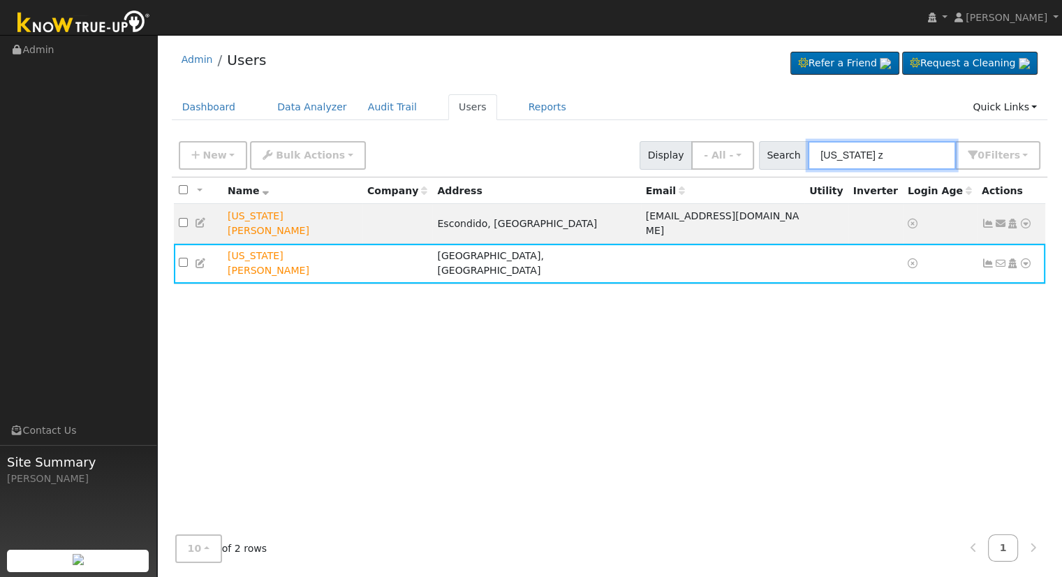
drag, startPoint x: 905, startPoint y: 151, endPoint x: 820, endPoint y: 154, distance: 84.5
click at [823, 155] on input "virginia z" at bounding box center [882, 155] width 148 height 29
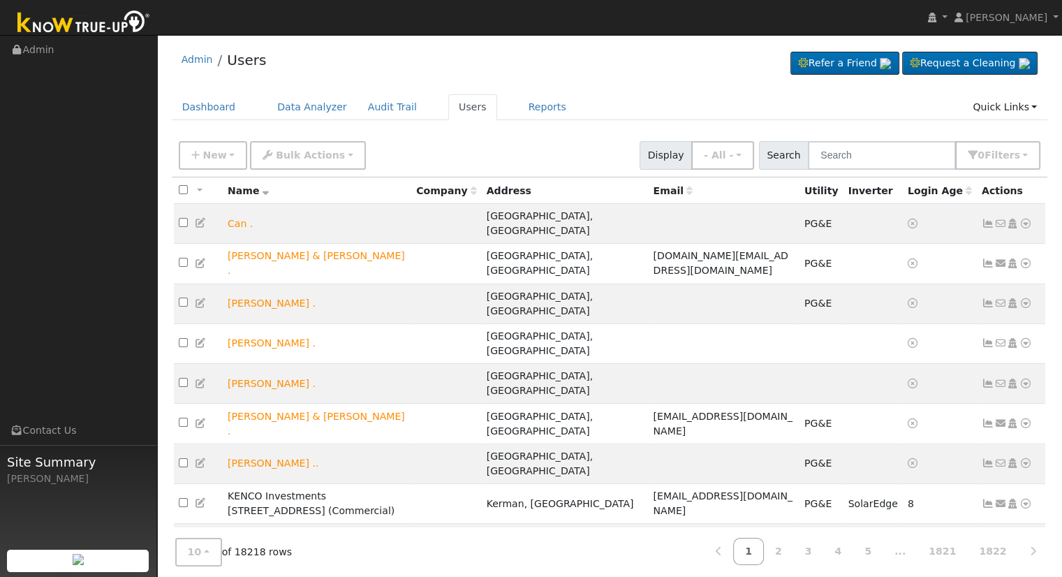
click at [406, 64] on div "Admin Users Refer a Friend Request a Cleaning" at bounding box center [610, 63] width 876 height 43
click at [878, 162] on input "text" at bounding box center [882, 155] width 148 height 29
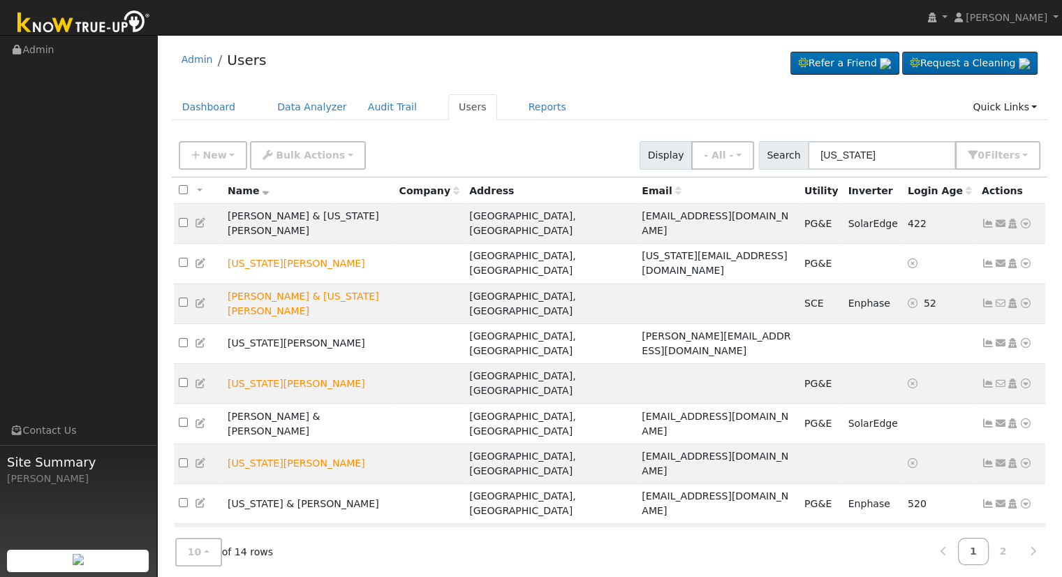
click at [589, 90] on div "Admin Users Refer a Friend Request a Cleaning" at bounding box center [609, 353] width 891 height 623
click at [902, 153] on input "virginia" at bounding box center [882, 155] width 148 height 29
click at [890, 155] on input "virginia" at bounding box center [882, 155] width 148 height 29
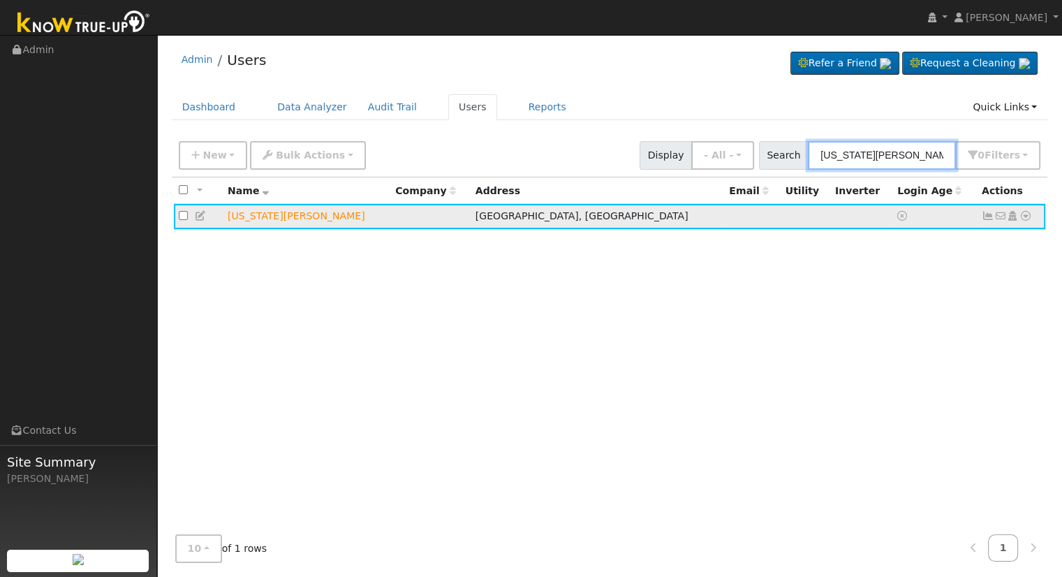
type input "virginia zerd"
click at [1026, 218] on icon at bounding box center [1025, 216] width 13 height 10
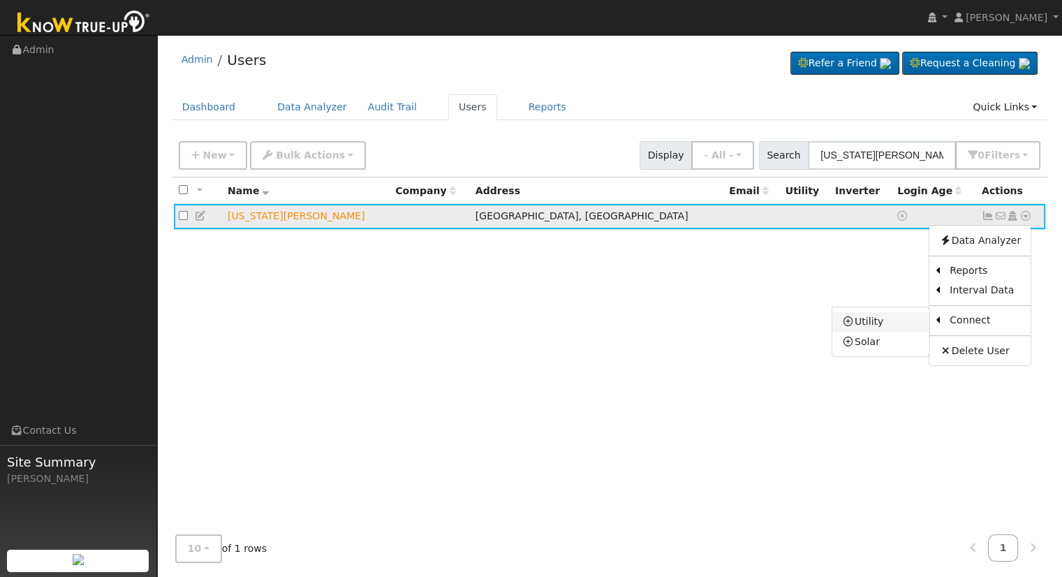
click at [895, 316] on link "Utility" at bounding box center [880, 322] width 97 height 20
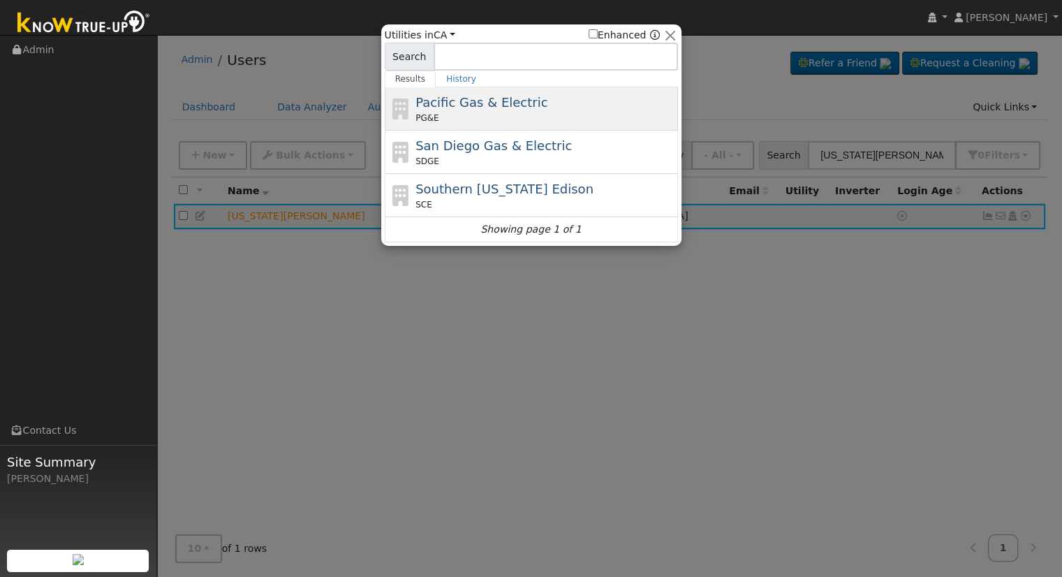
click at [505, 95] on span "Pacific Gas & Electric" at bounding box center [481, 102] width 132 height 15
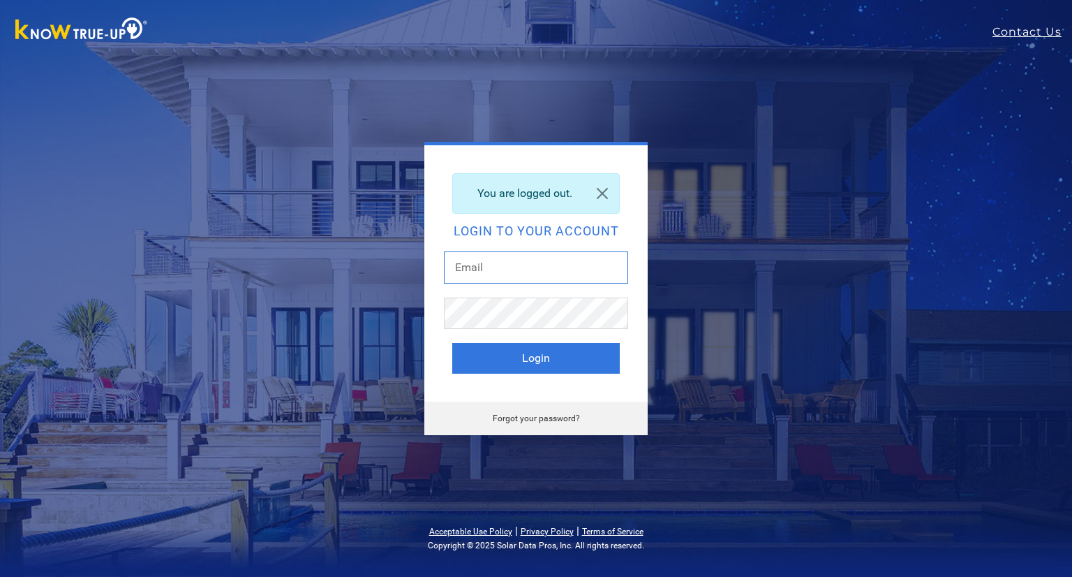
drag, startPoint x: 0, startPoint y: 0, endPoint x: 519, endPoint y: 272, distance: 586.1
click at [519, 272] on input "text" at bounding box center [536, 267] width 184 height 32
click at [533, 265] on input "text" at bounding box center [536, 267] width 184 height 32
type input "ericc@solarnegotiators.com"
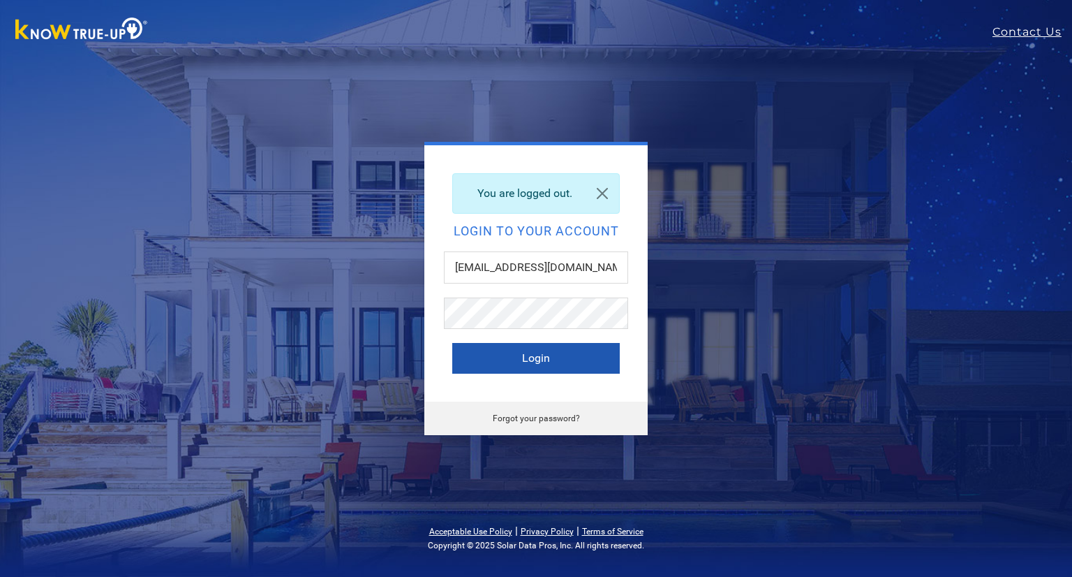
click at [560, 349] on button "Login" at bounding box center [536, 358] width 168 height 31
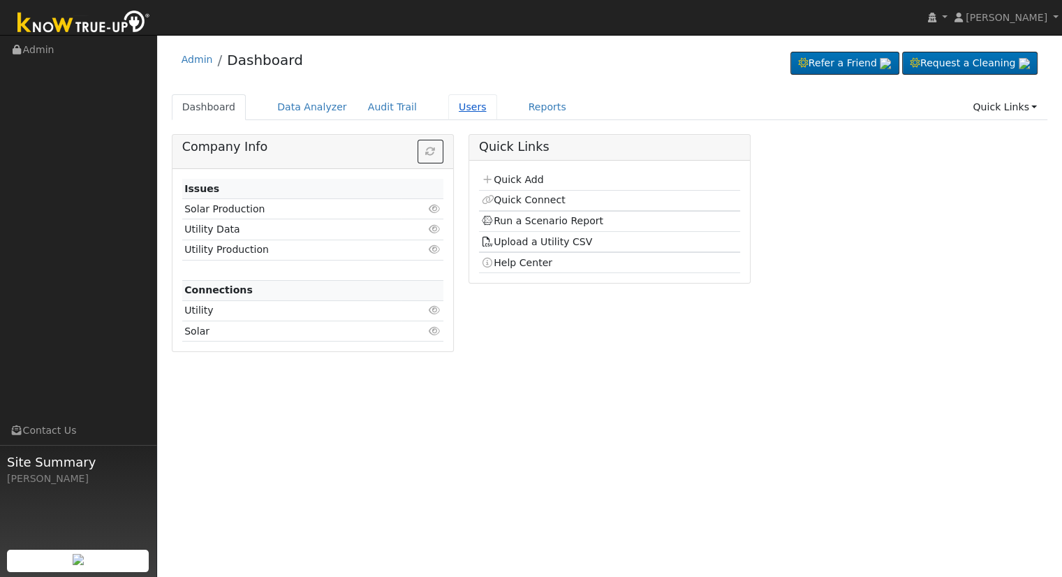
click at [448, 107] on link "Users" at bounding box center [472, 107] width 49 height 26
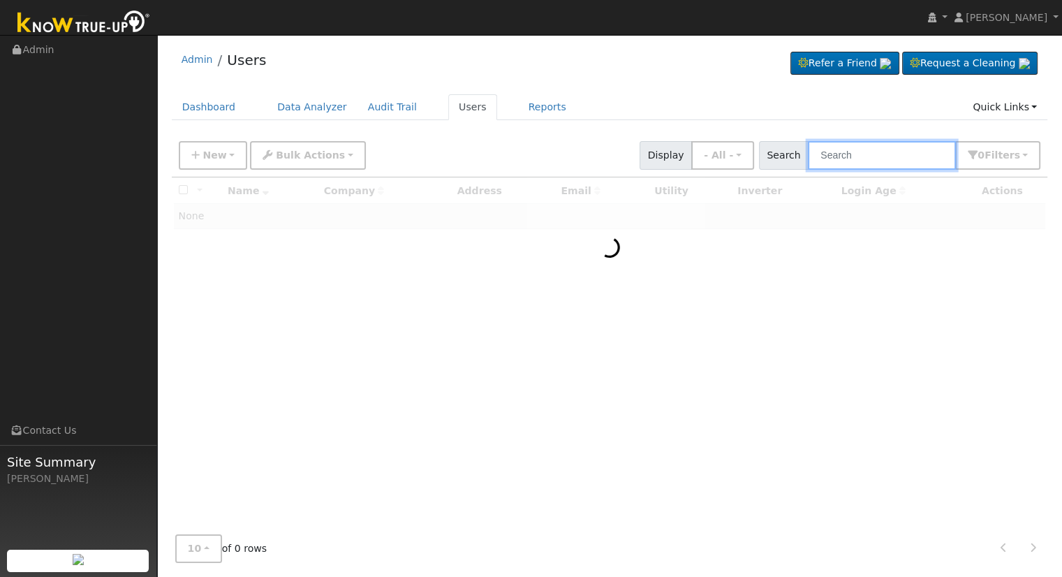
click at [875, 156] on input "text" at bounding box center [882, 155] width 148 height 29
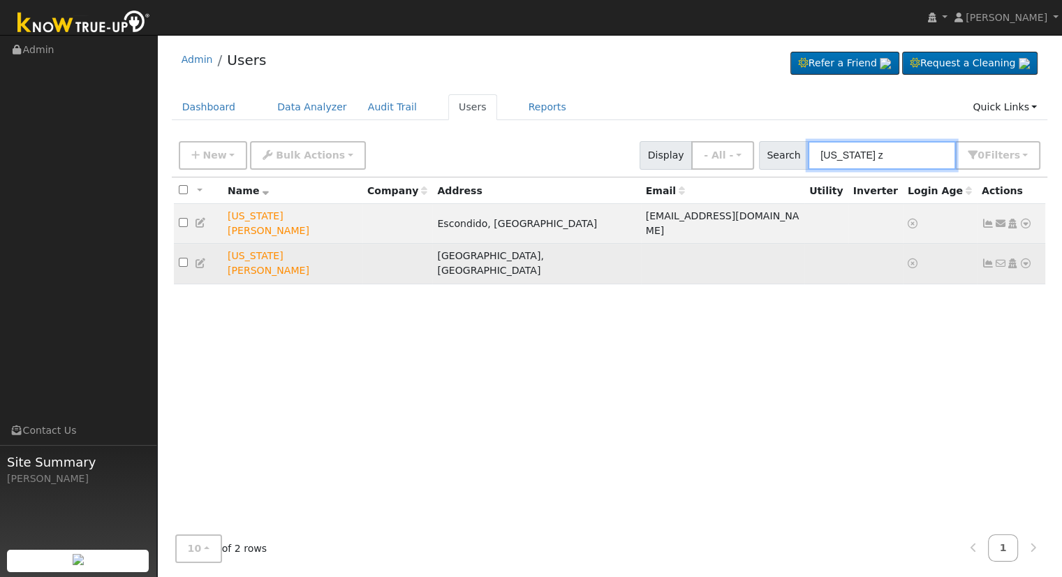
type input "virginia z"
click at [1026, 258] on icon at bounding box center [1025, 263] width 13 height 10
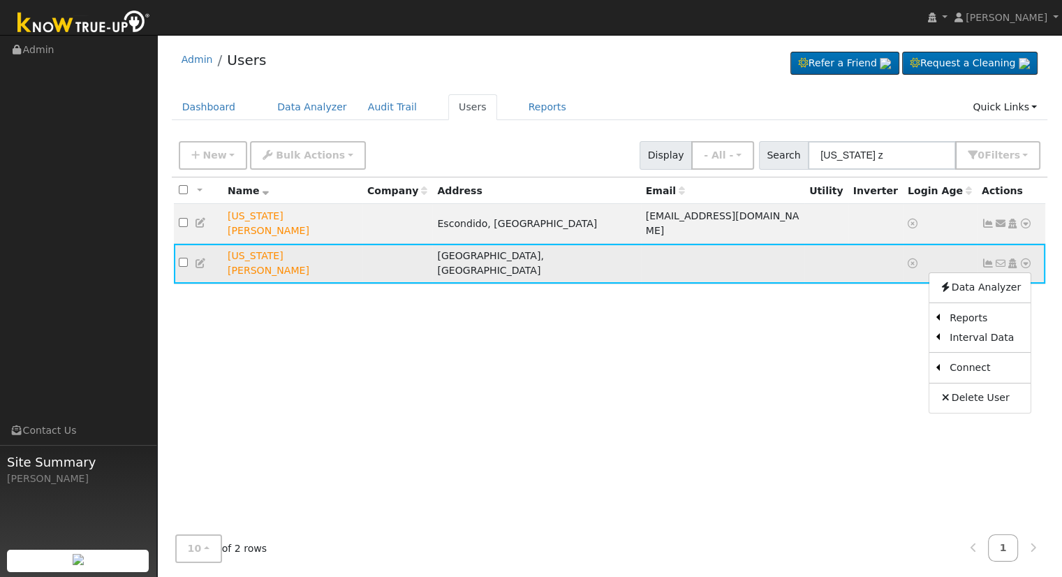
click at [1014, 258] on icon at bounding box center [1012, 263] width 13 height 10
